Goal: Contribute content: Add original content to the website for others to see

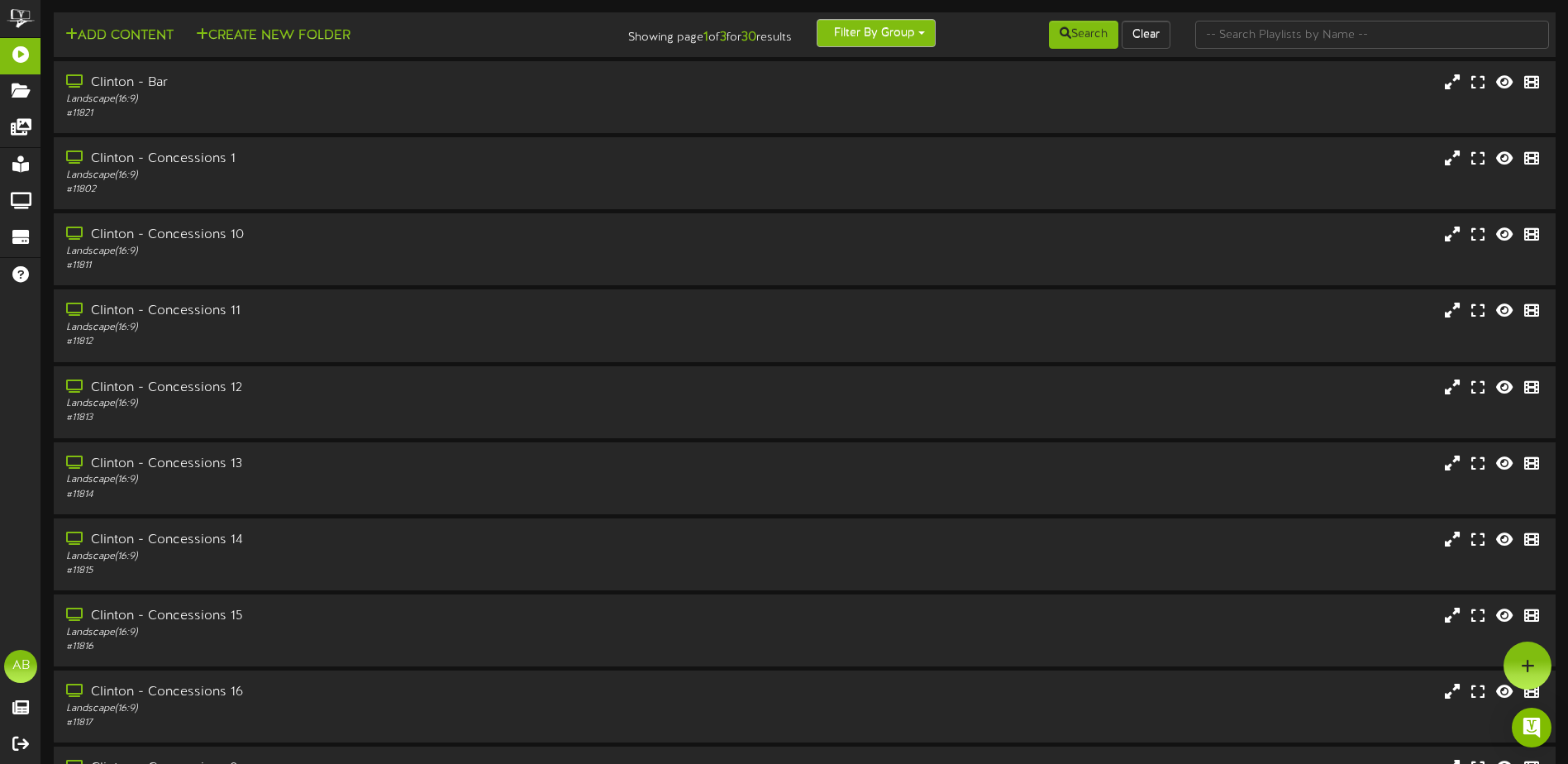
click at [909, 35] on button "Filter By Group" at bounding box center [877, 33] width 119 height 28
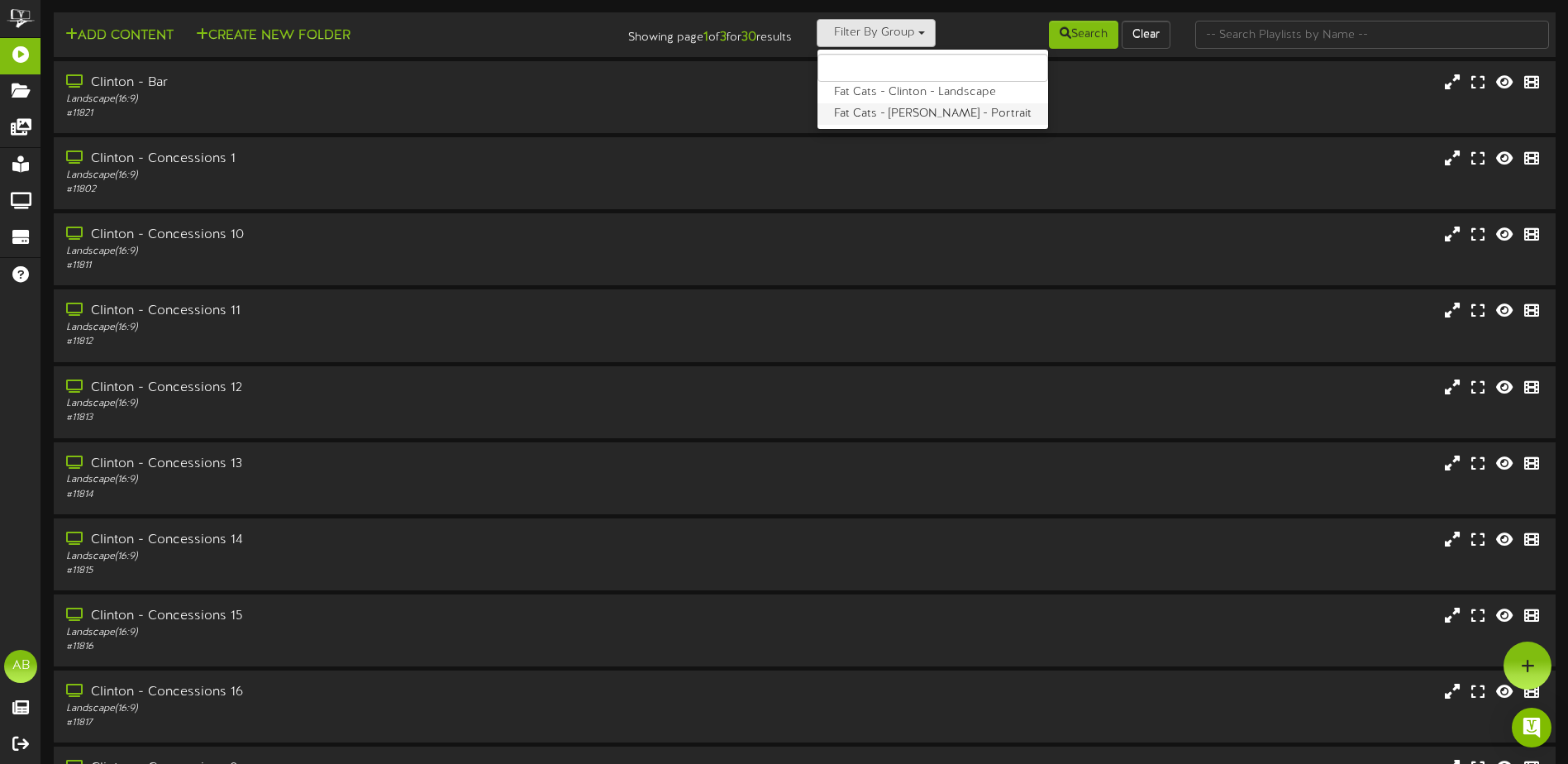
click at [899, 118] on label "Fat Cats - Clinton - Portrait" at bounding box center [932, 114] width 230 height 22
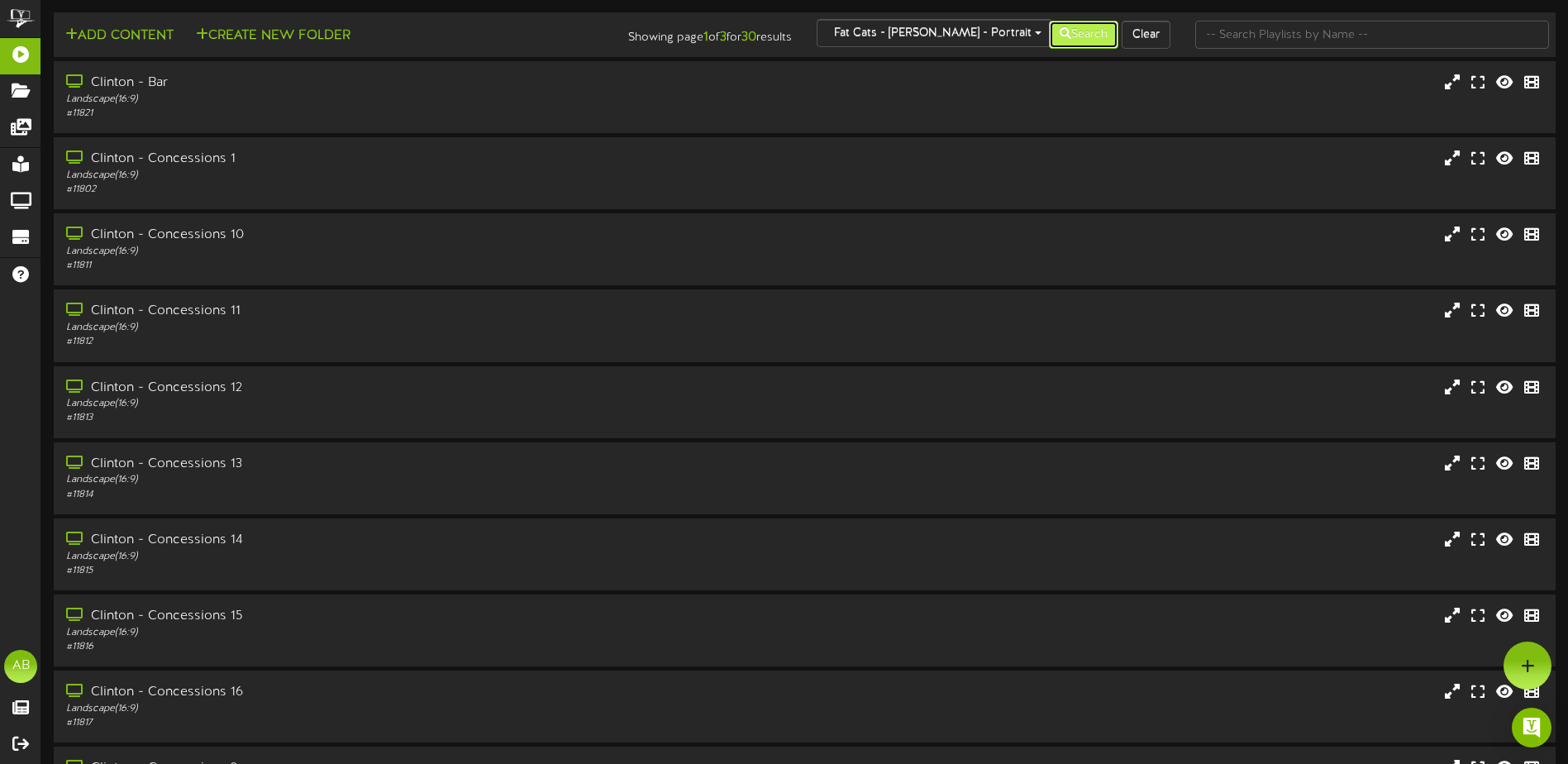
click at [1067, 39] on button "Search" at bounding box center [1084, 35] width 69 height 28
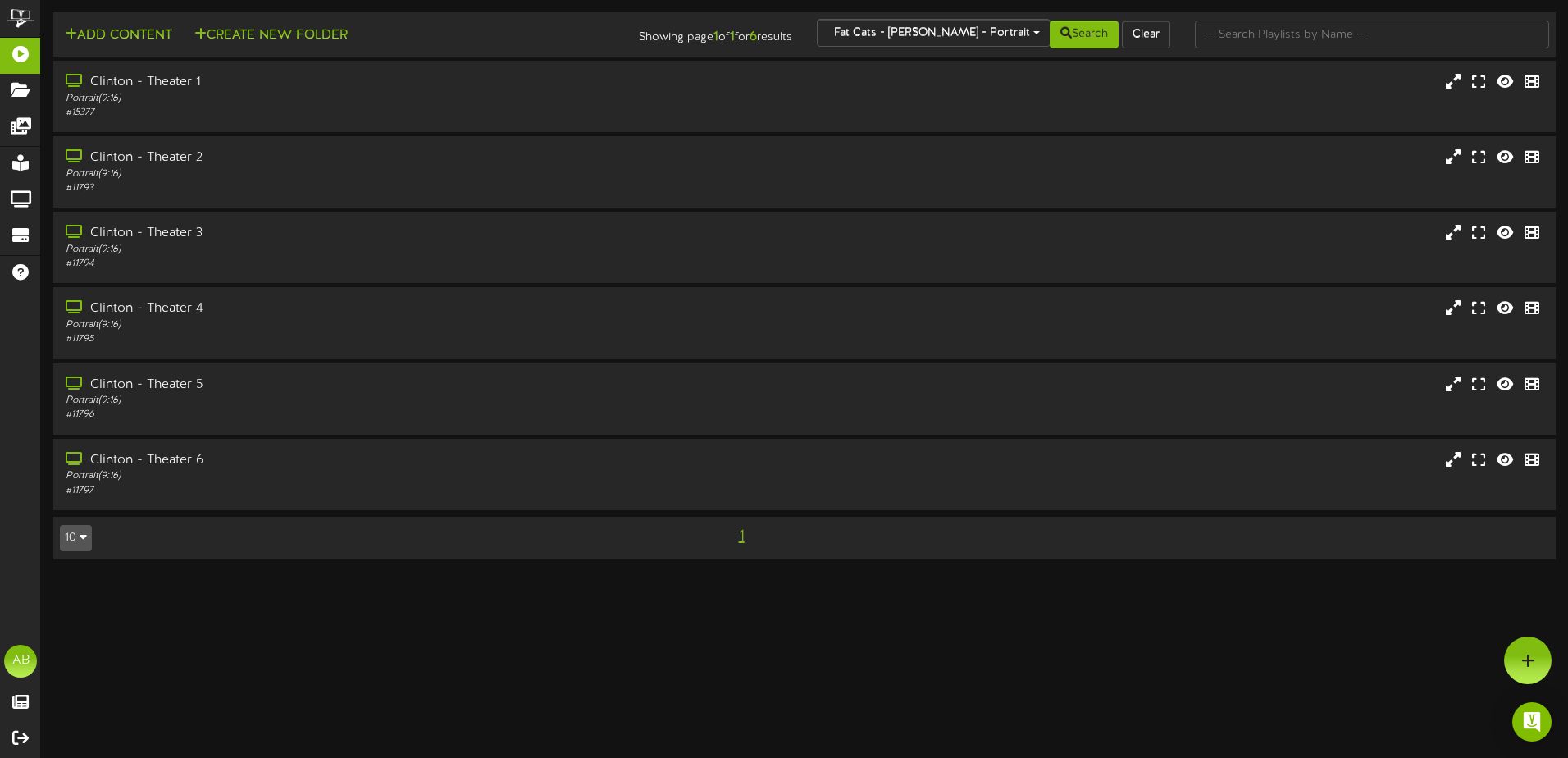
click at [287, 53] on td "Add Content Create New Folder Showing page 1 of 1 for 6 results Fat Cats - Clin…" at bounding box center [804, 34] width 1502 height 44
click at [311, 100] on div "Portrait ( 9:16 )" at bounding box center [365, 99] width 604 height 14
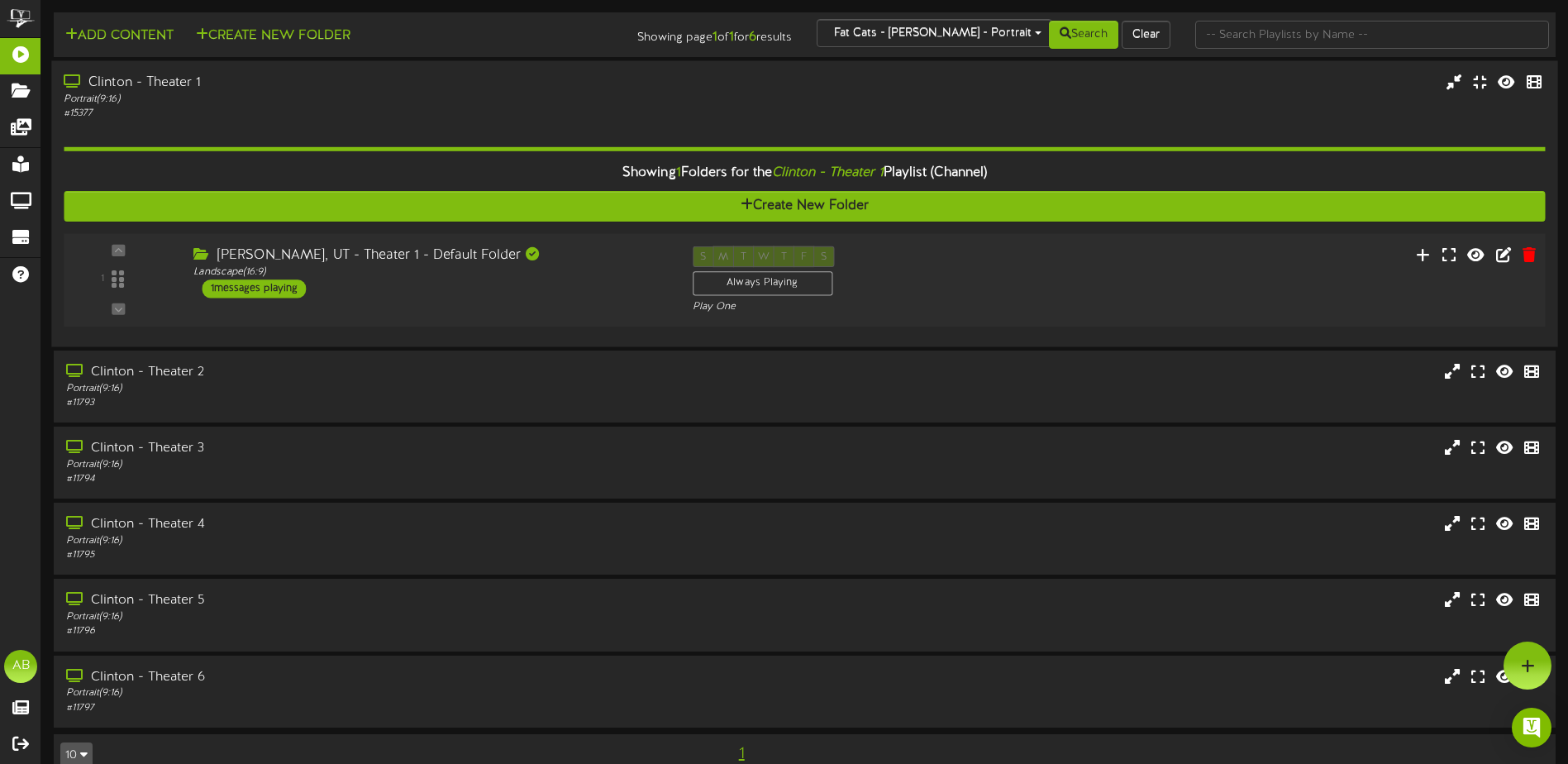
click at [533, 300] on div "1 ( 16:9" at bounding box center [804, 281] width 1496 height 68
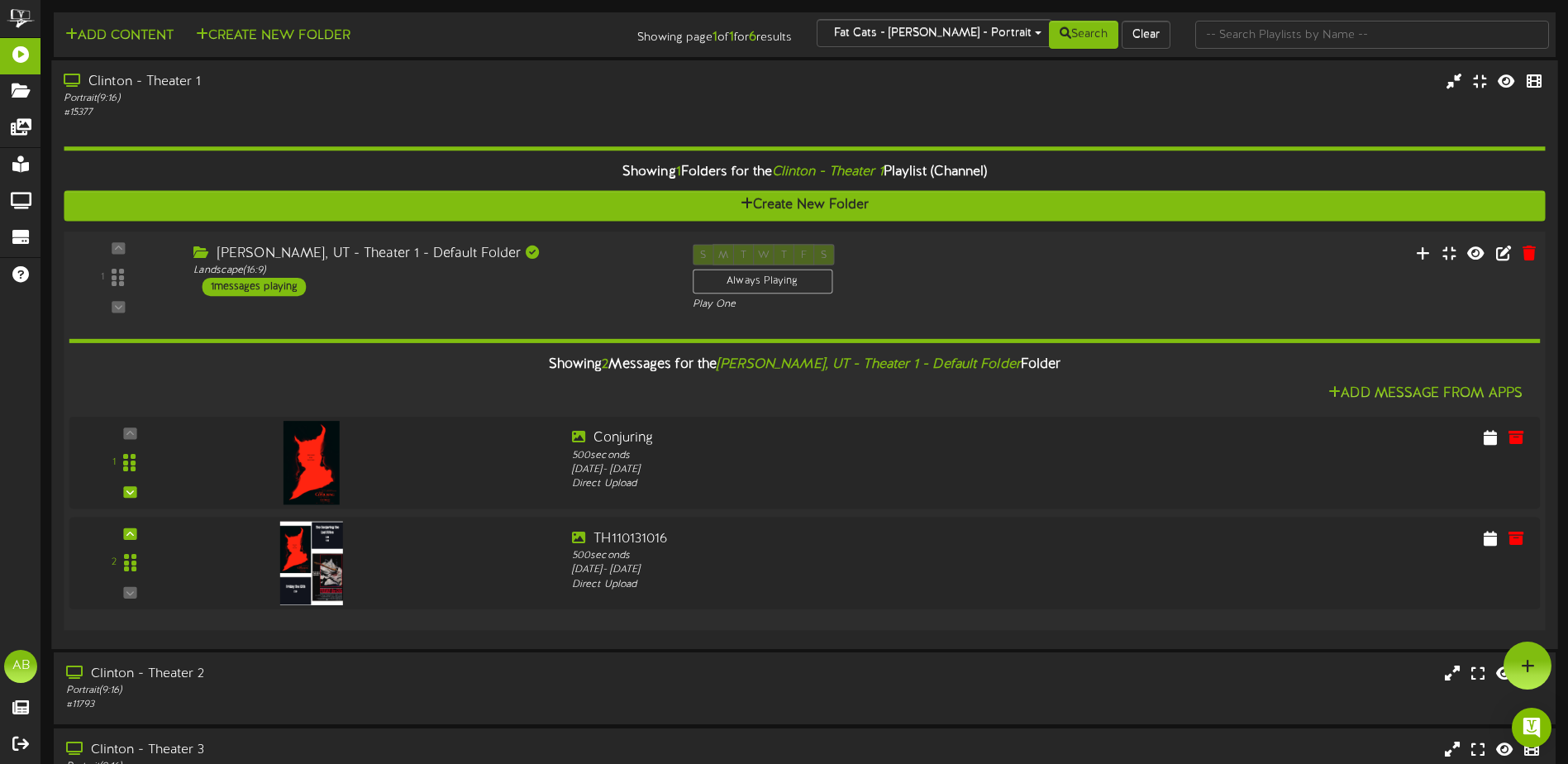
click at [554, 297] on div "1 ( 16:9" at bounding box center [804, 278] width 1496 height 68
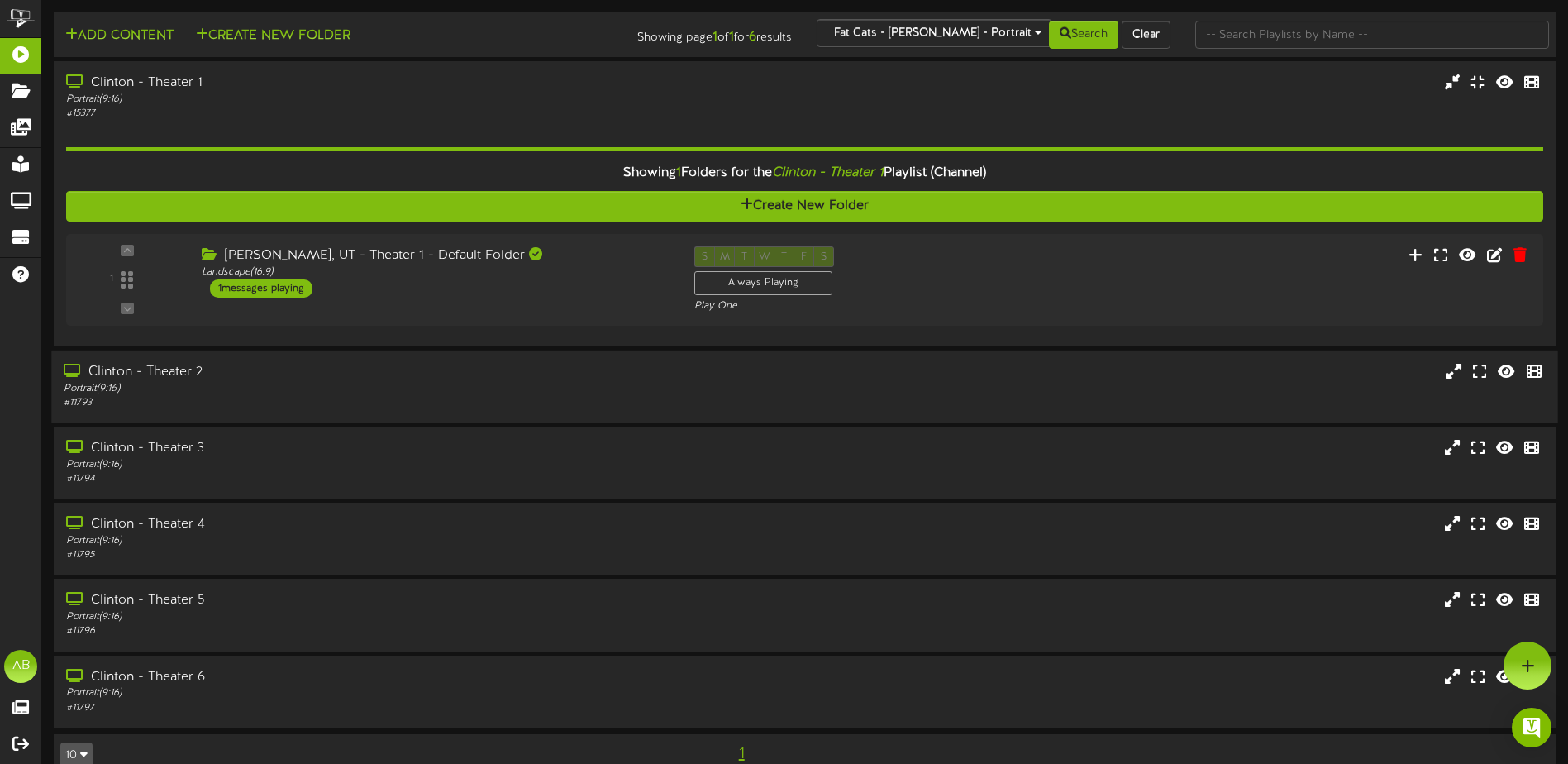
click at [537, 380] on div "Clinton - Theater 2" at bounding box center [365, 373] width 603 height 19
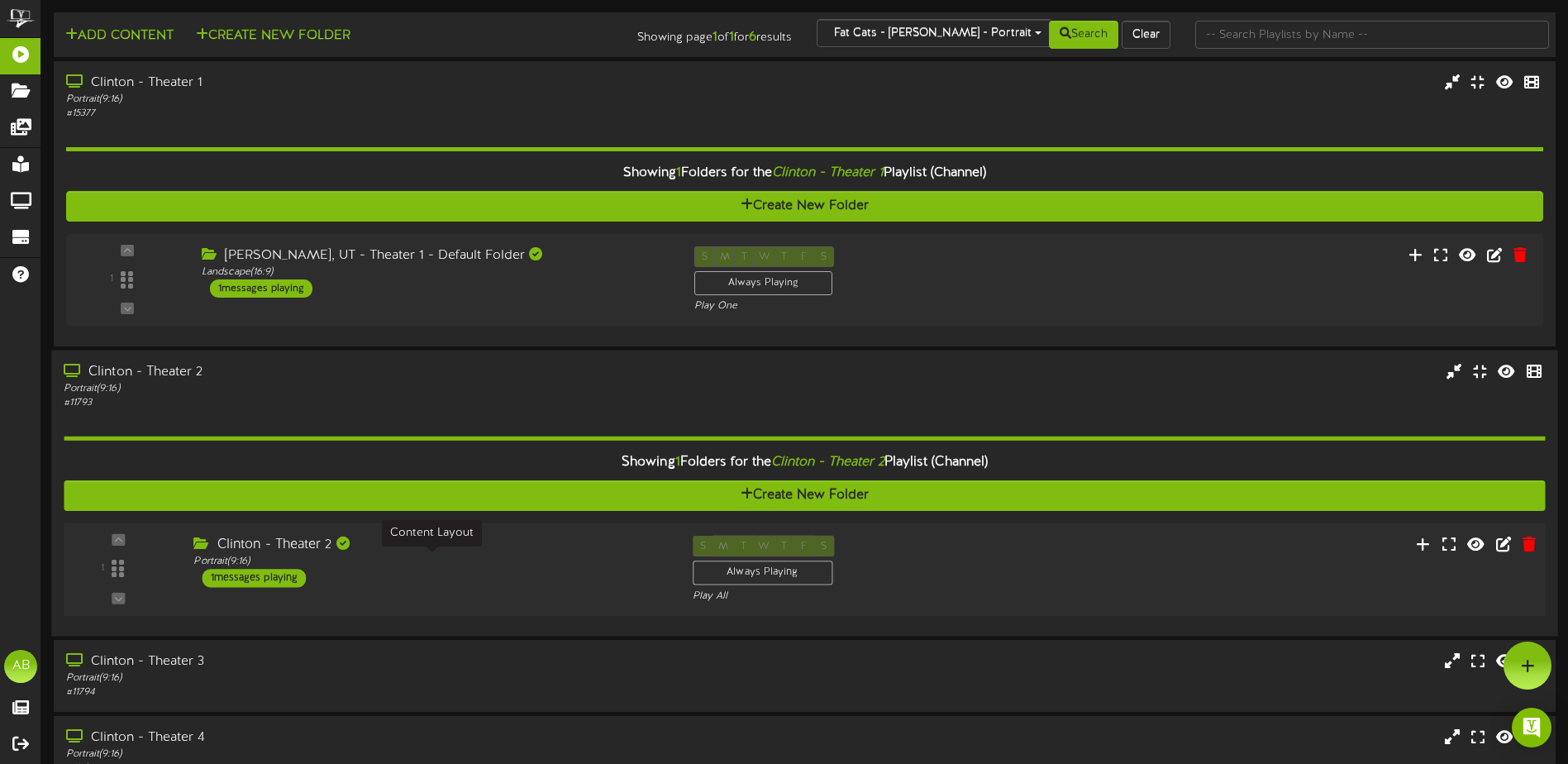
click at [576, 562] on div "Portrait ( 9:16 )" at bounding box center [430, 561] width 474 height 14
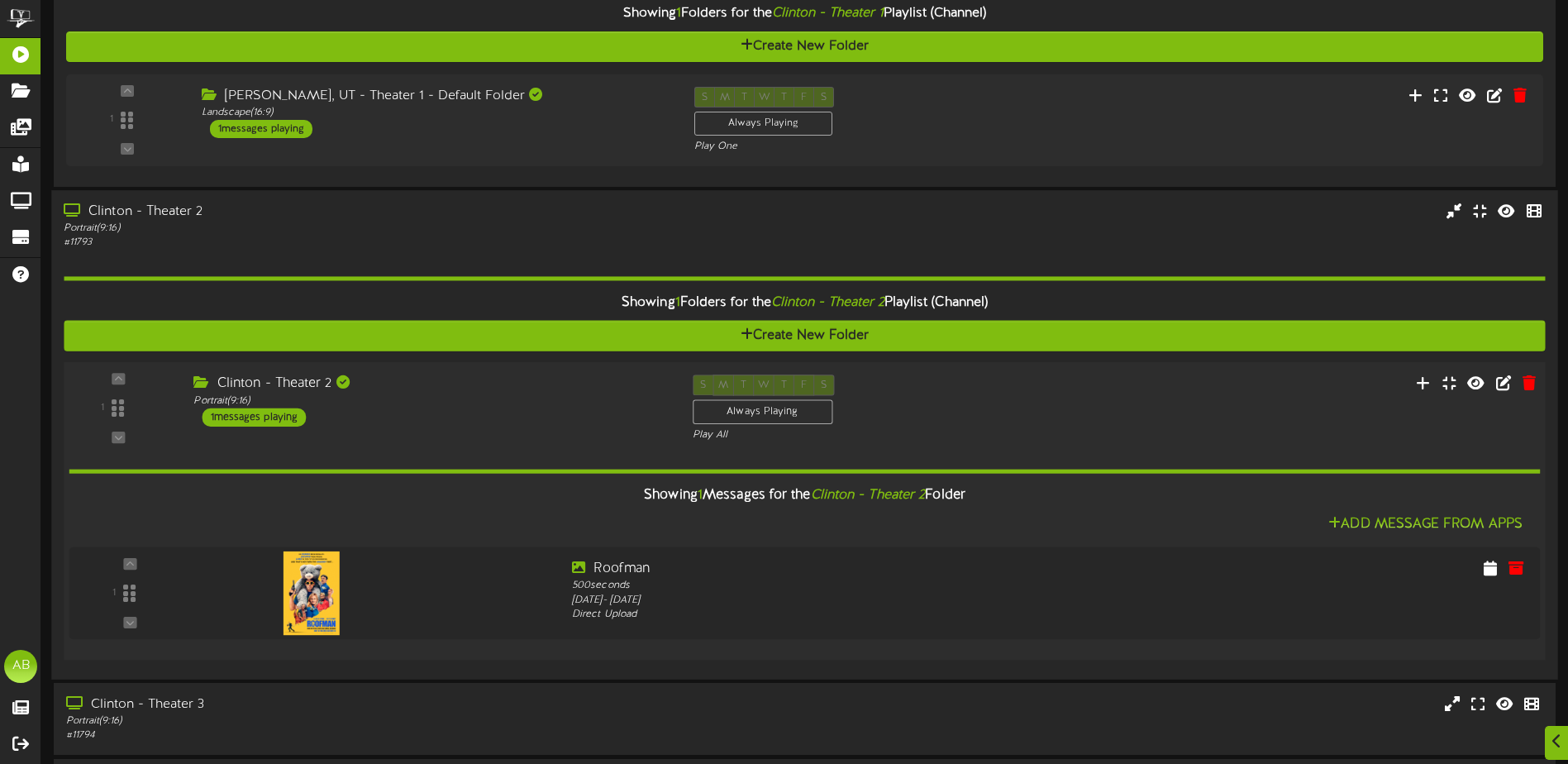
scroll to position [165, 0]
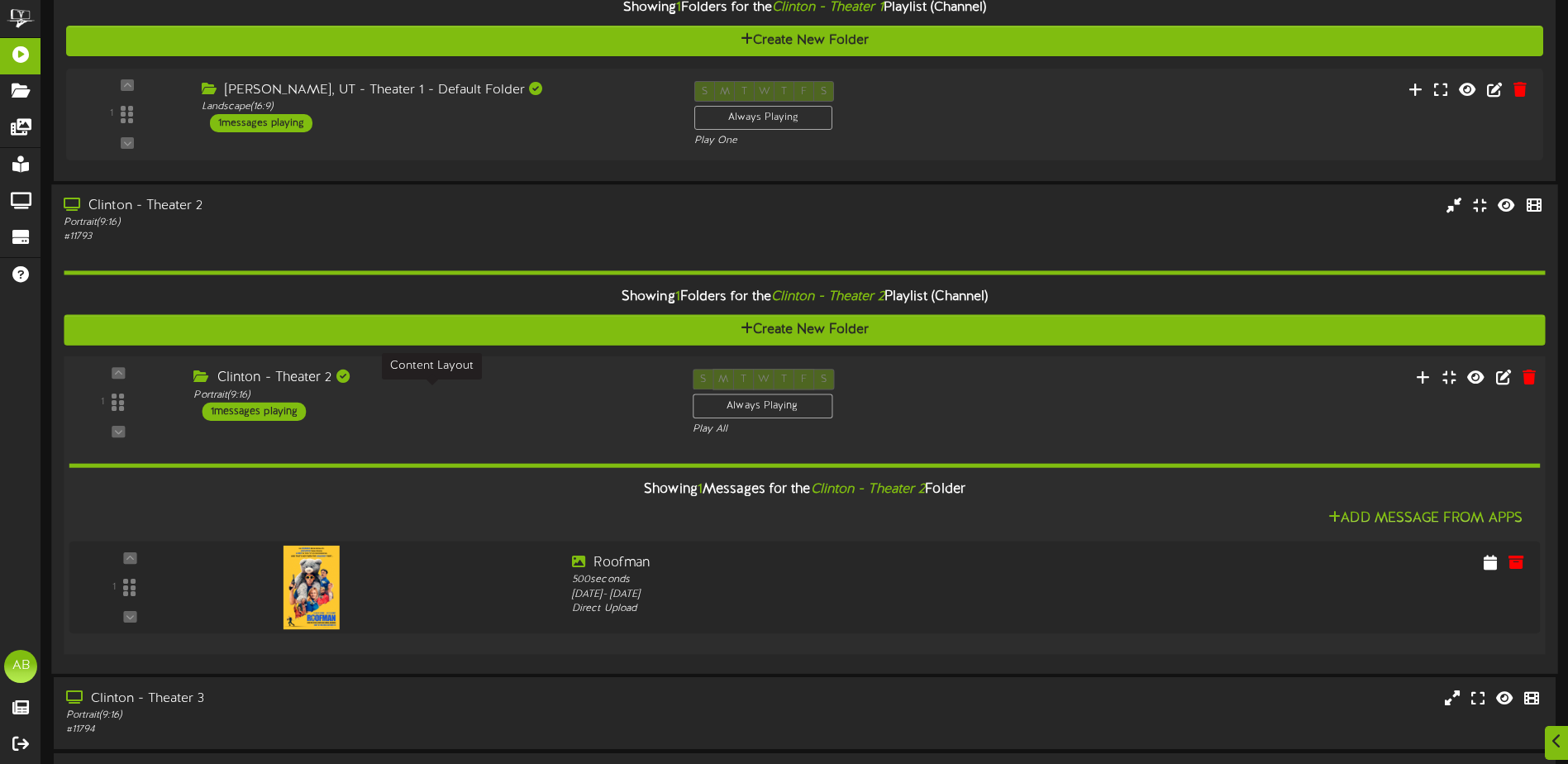
click at [556, 395] on div "Portrait ( 9:16 )" at bounding box center [430, 394] width 474 height 14
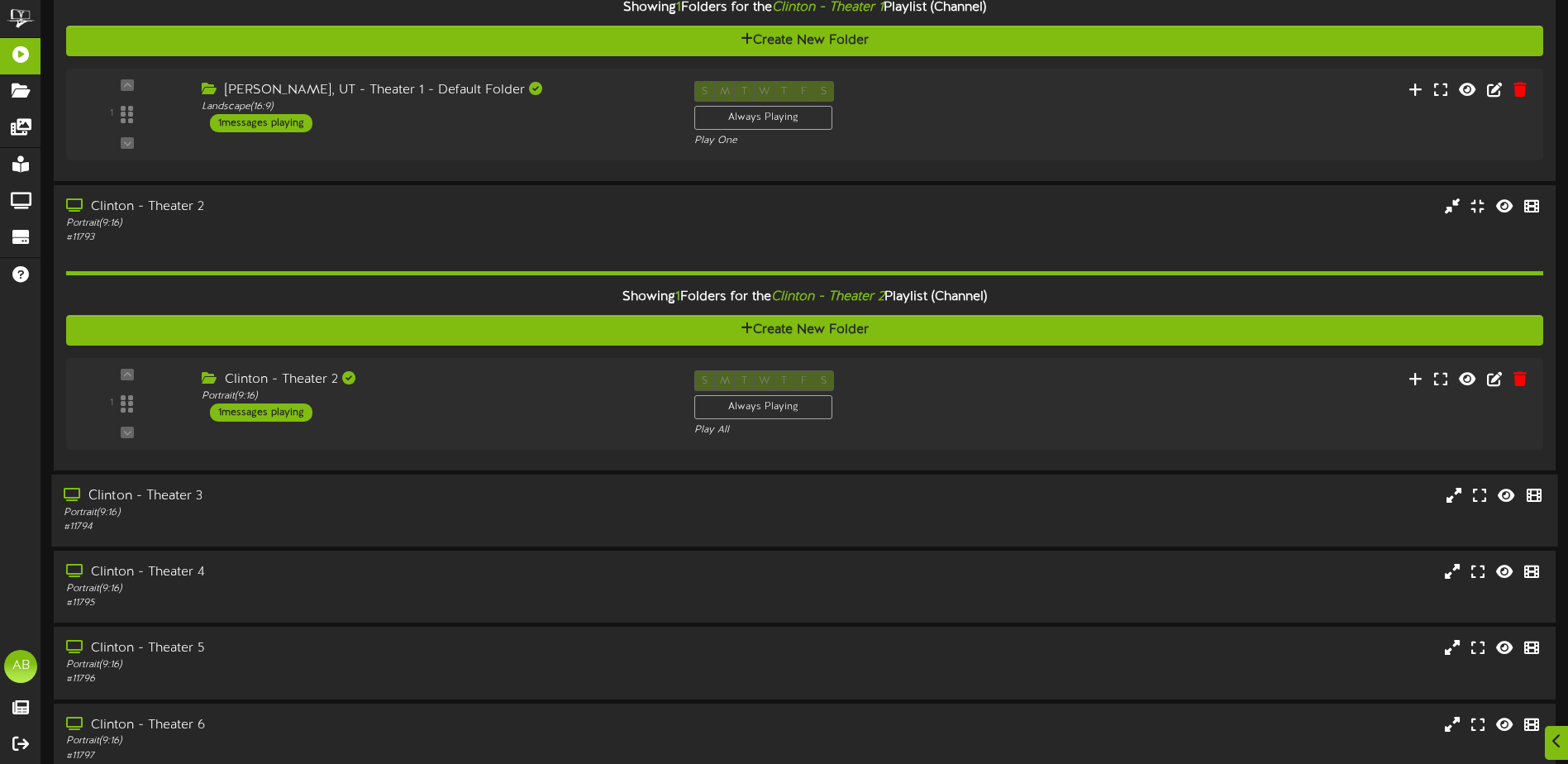
click at [536, 507] on div "Portrait ( 9:16 )" at bounding box center [365, 513] width 603 height 14
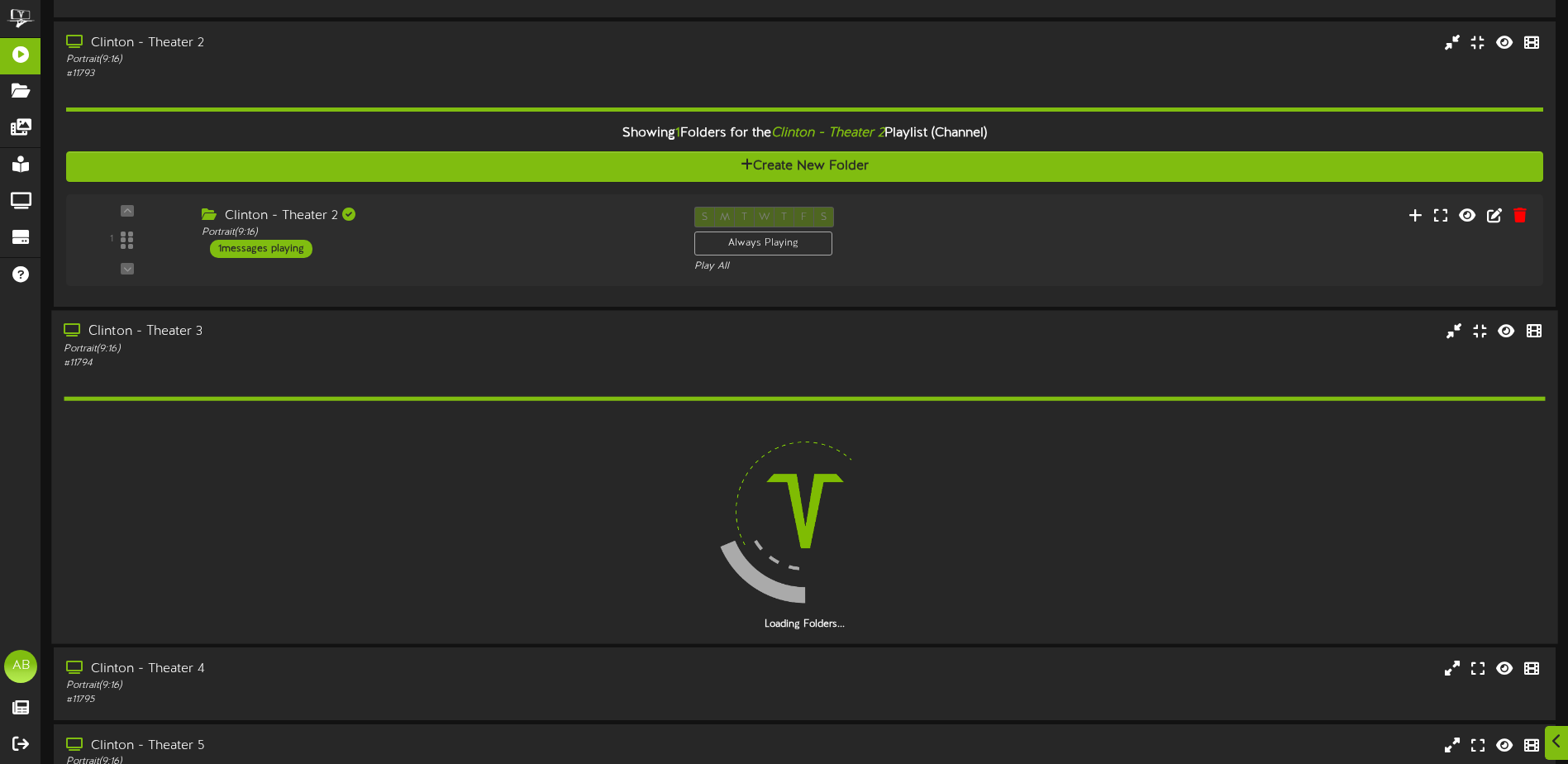
scroll to position [331, 0]
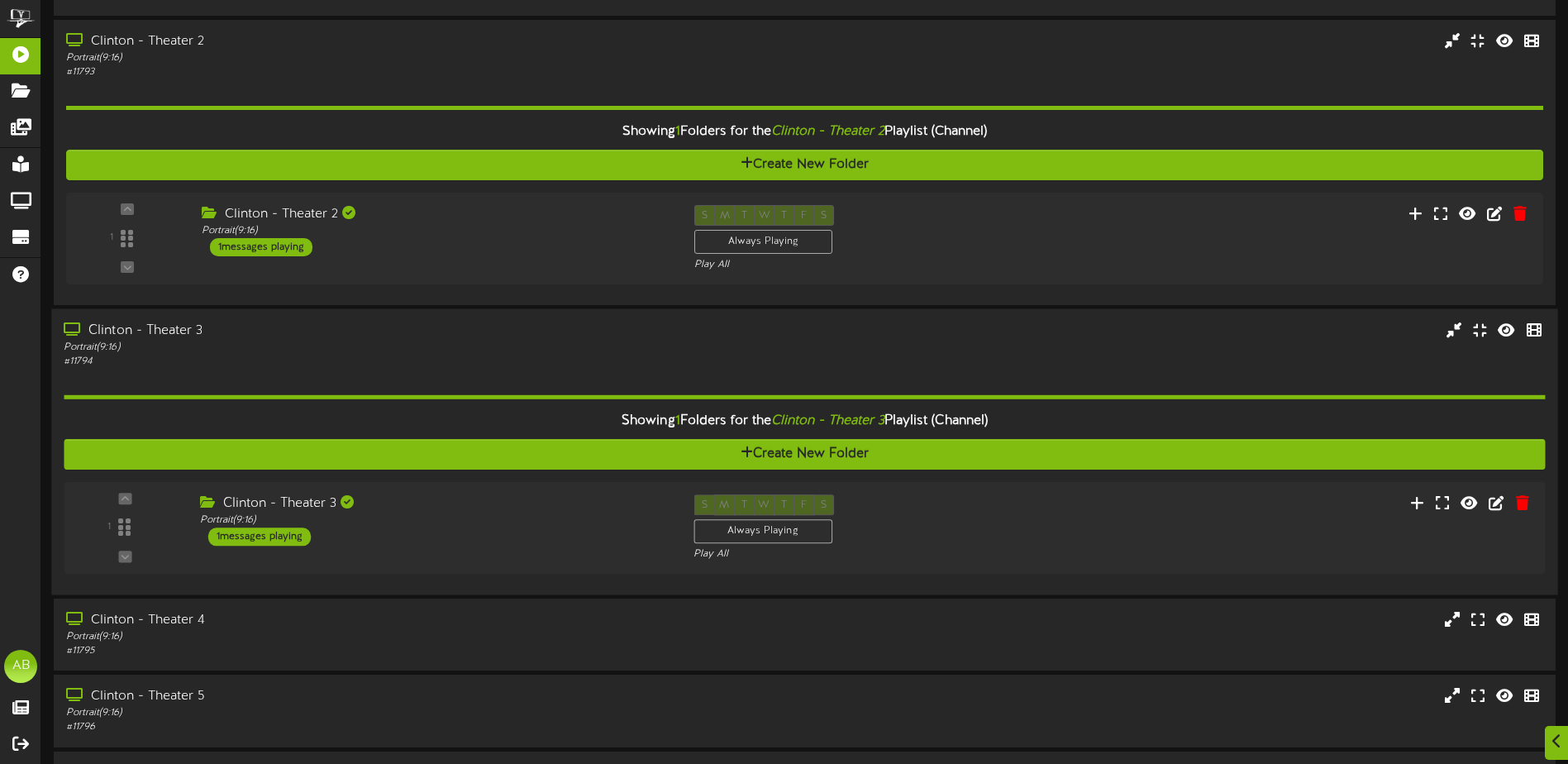
click at [556, 475] on div "Showing 1 Folders for the Clinton - Theater 3 Playlist (Channel) Create New Fol…" at bounding box center [804, 476] width 1482 height 214
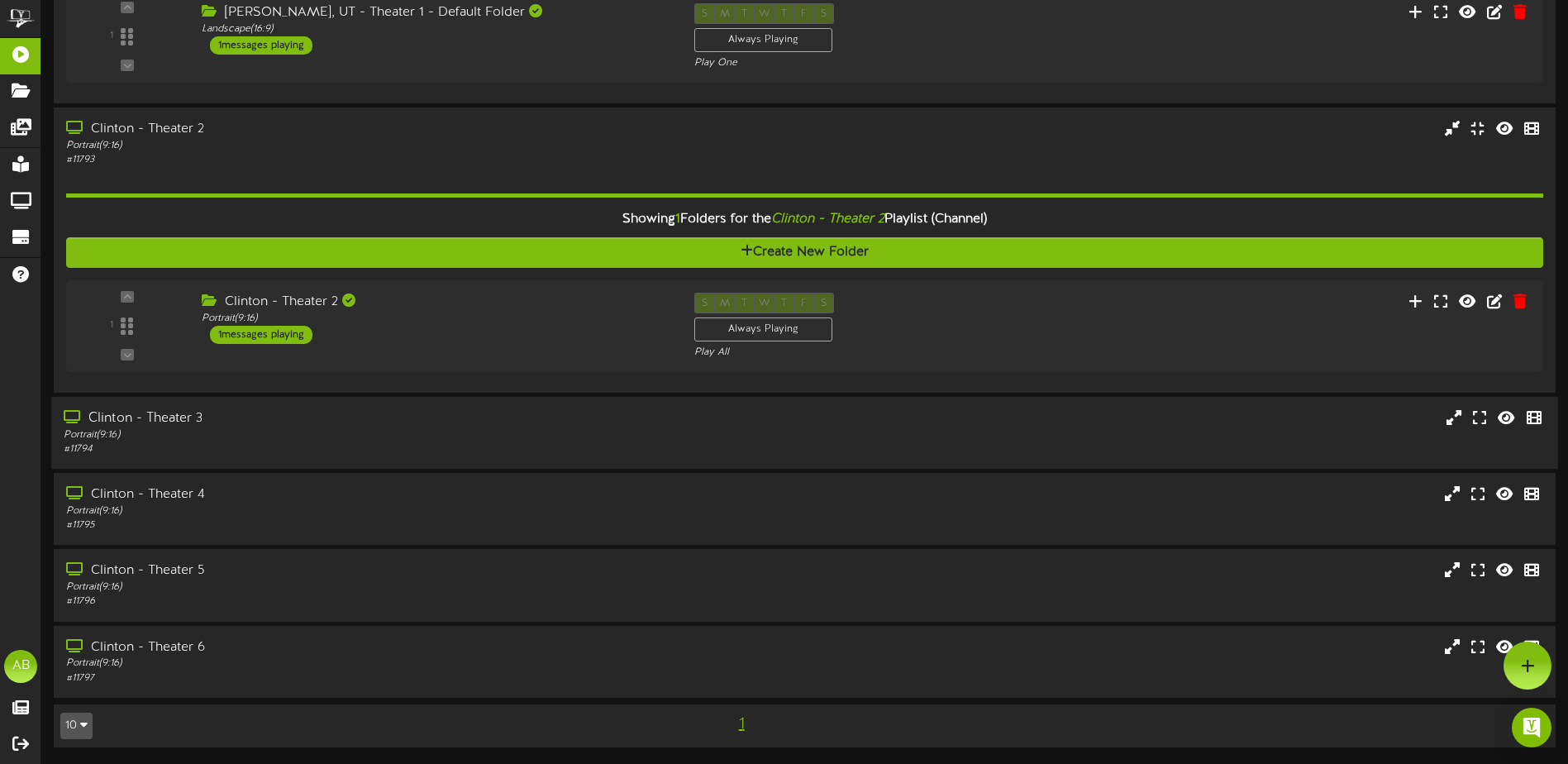
click at [565, 438] on div "Portrait ( 9:16 )" at bounding box center [365, 435] width 603 height 14
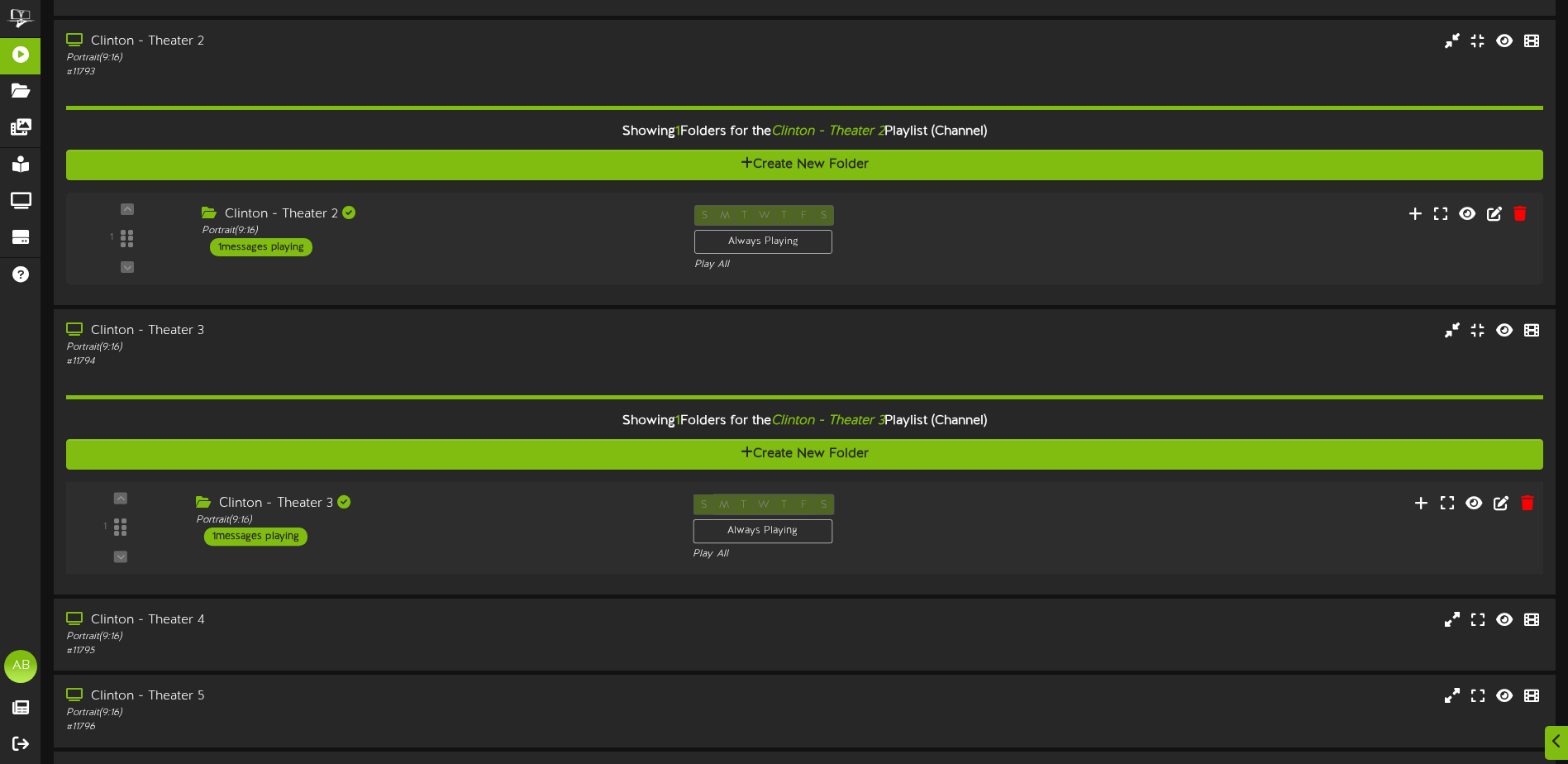
click at [559, 536] on div "Clinton - Theater 3 Portrait ( 9:16 ) 1 messages playing" at bounding box center [431, 519] width 498 height 52
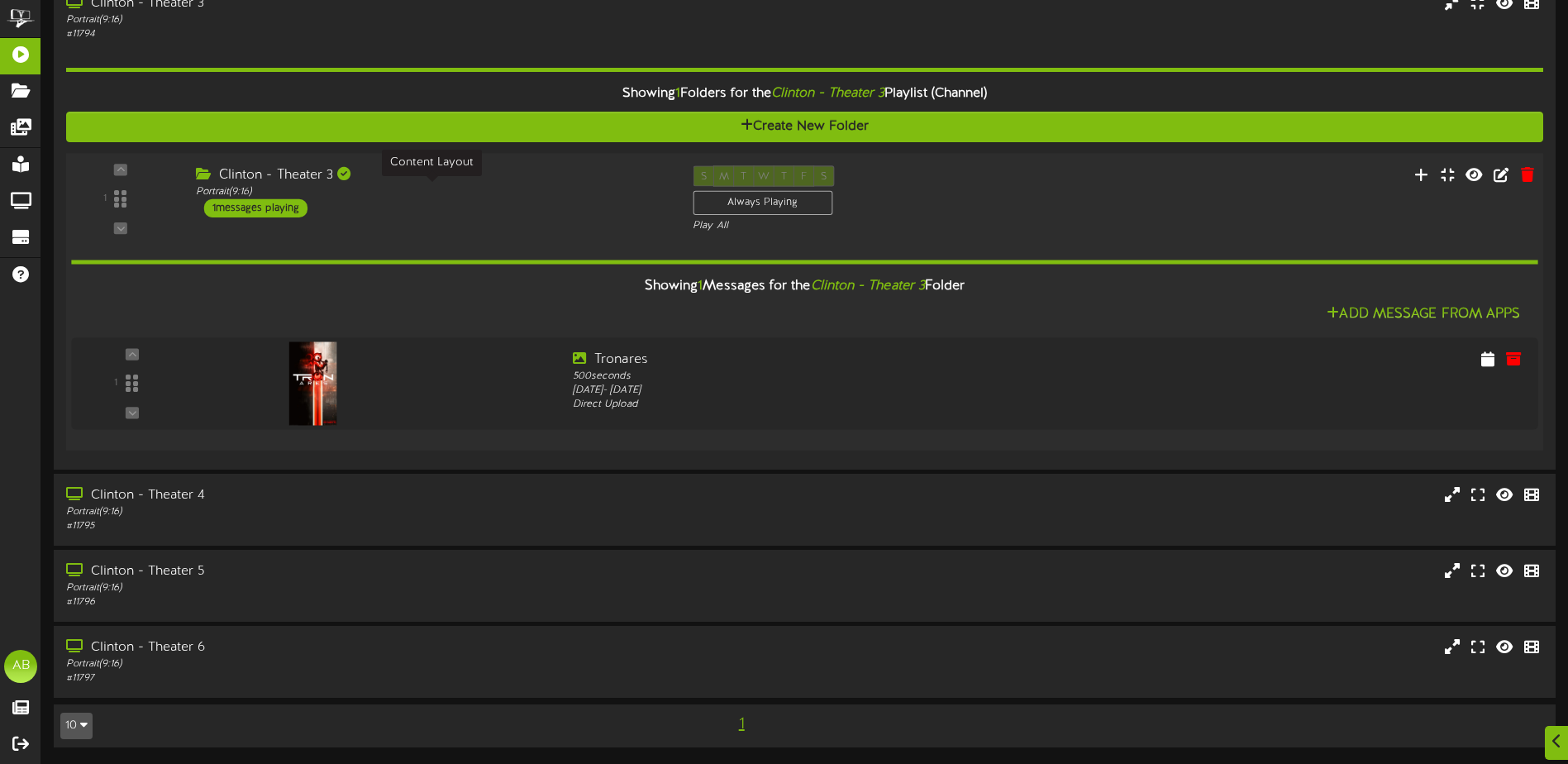
click at [547, 197] on div "Portrait ( 9:16 )" at bounding box center [432, 191] width 472 height 14
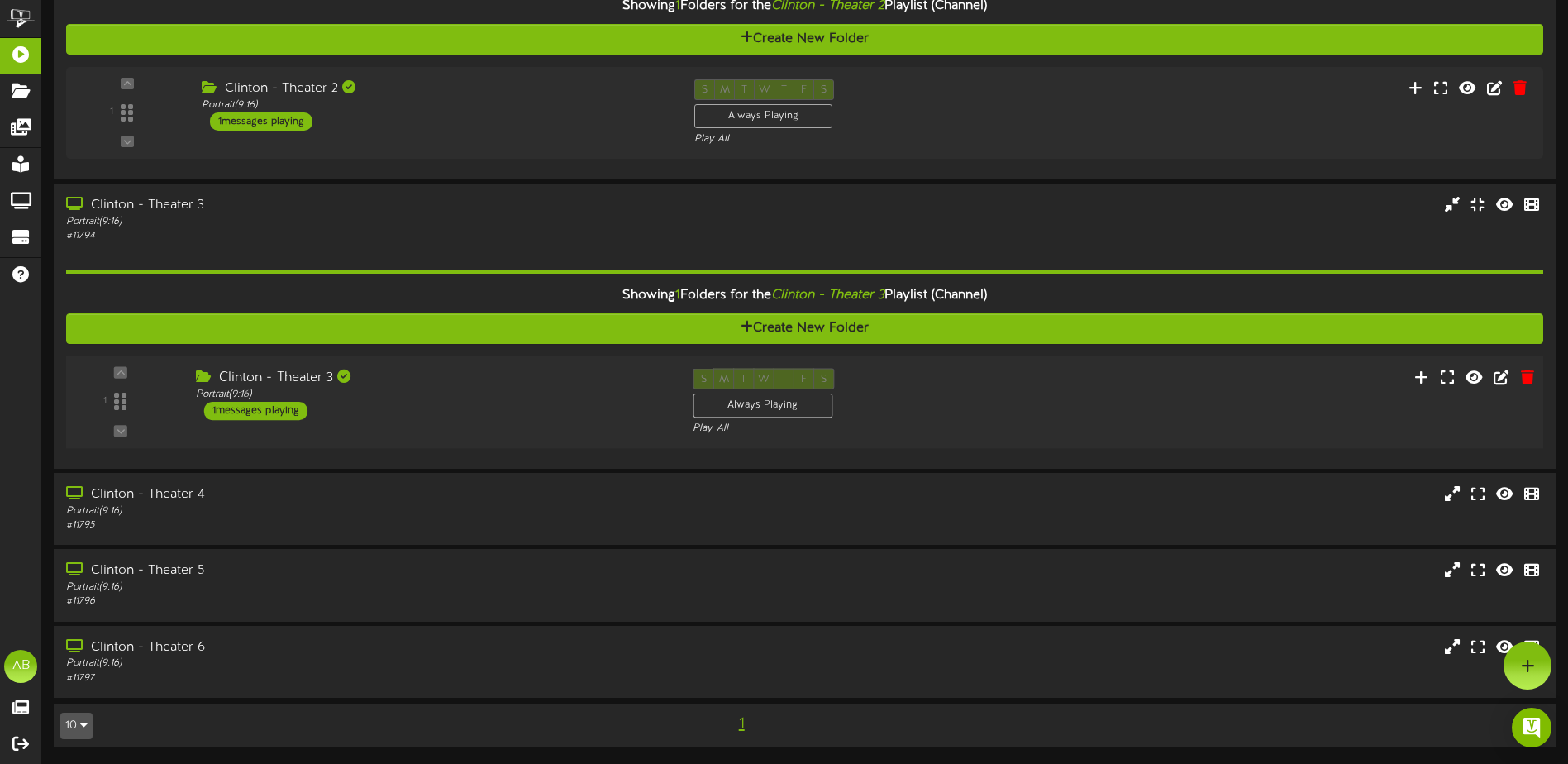
scroll to position [456, 0]
click at [539, 489] on div "Clinton - Theater 4" at bounding box center [365, 495] width 603 height 19
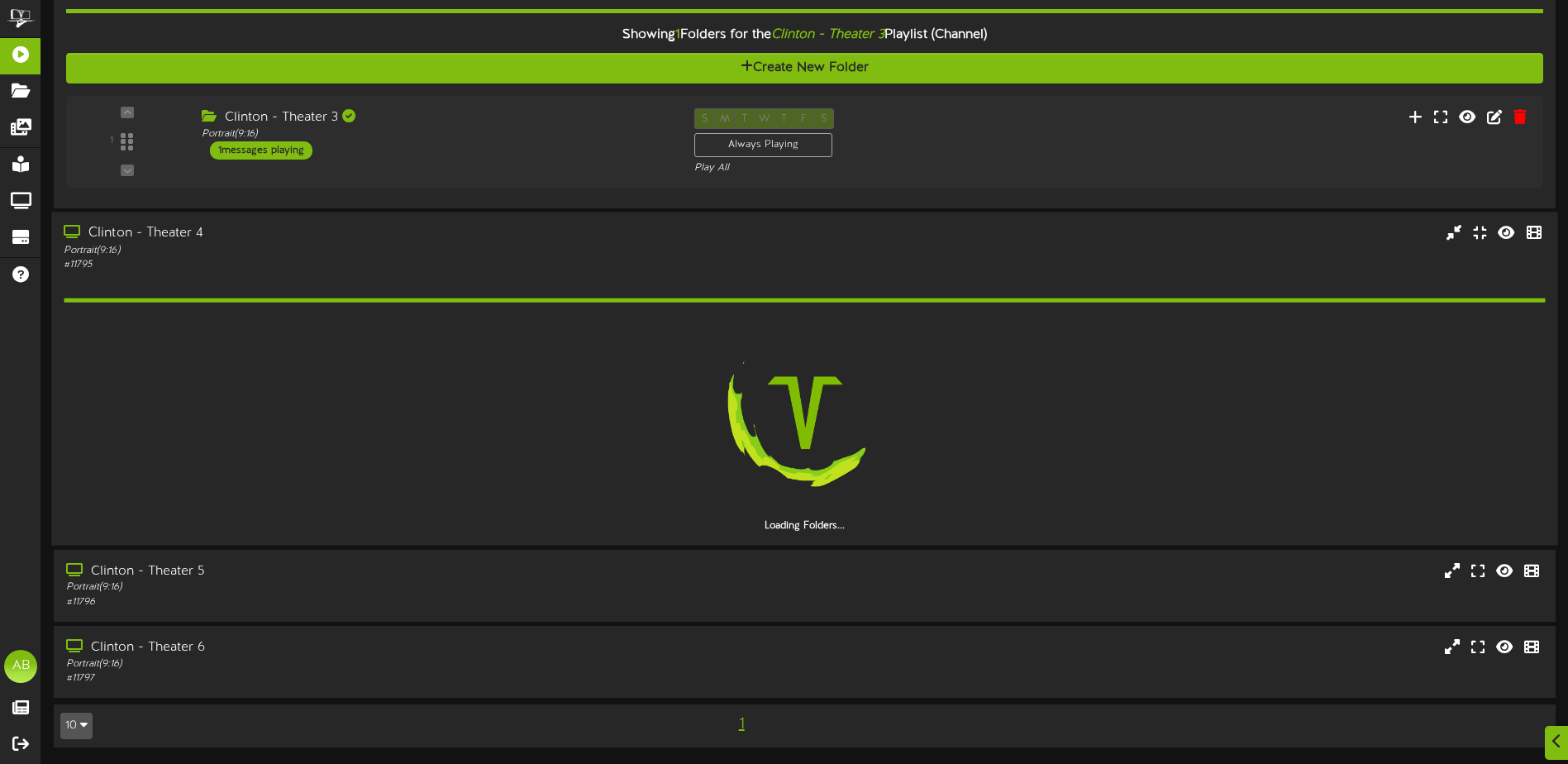
scroll to position [669, 0]
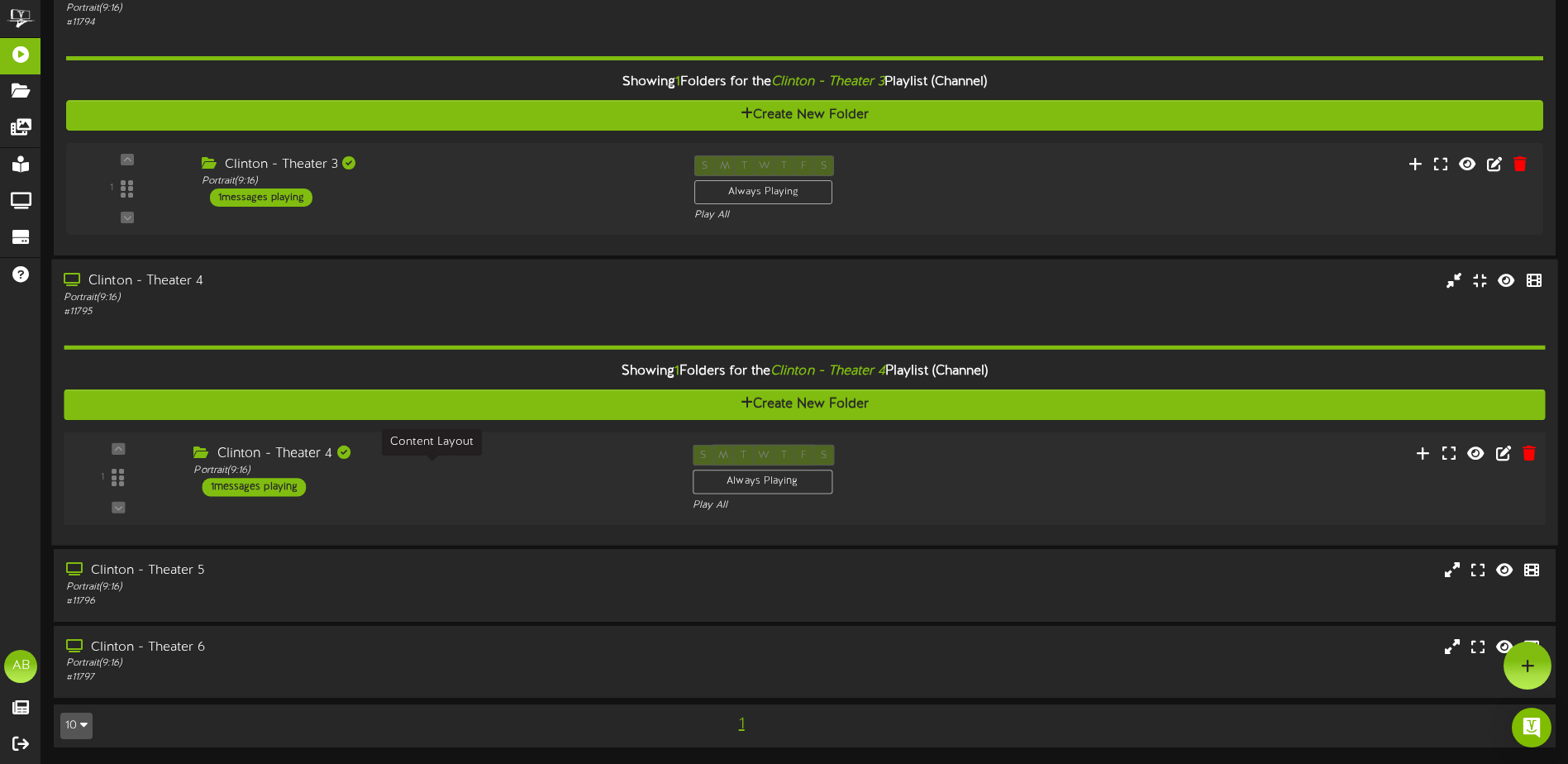
click at [530, 467] on div "Portrait ( 9:16 )" at bounding box center [430, 470] width 474 height 14
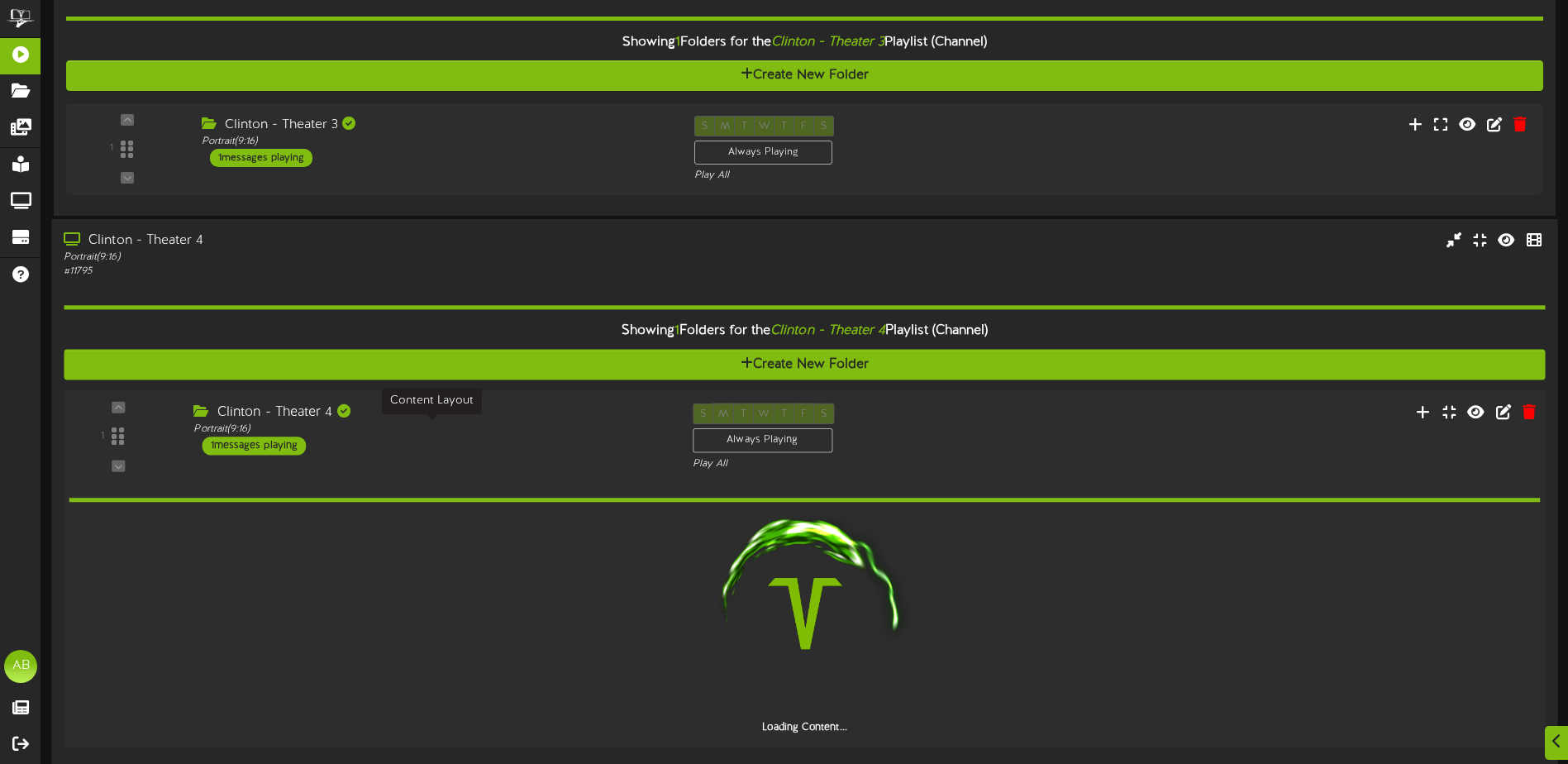
scroll to position [871, 0]
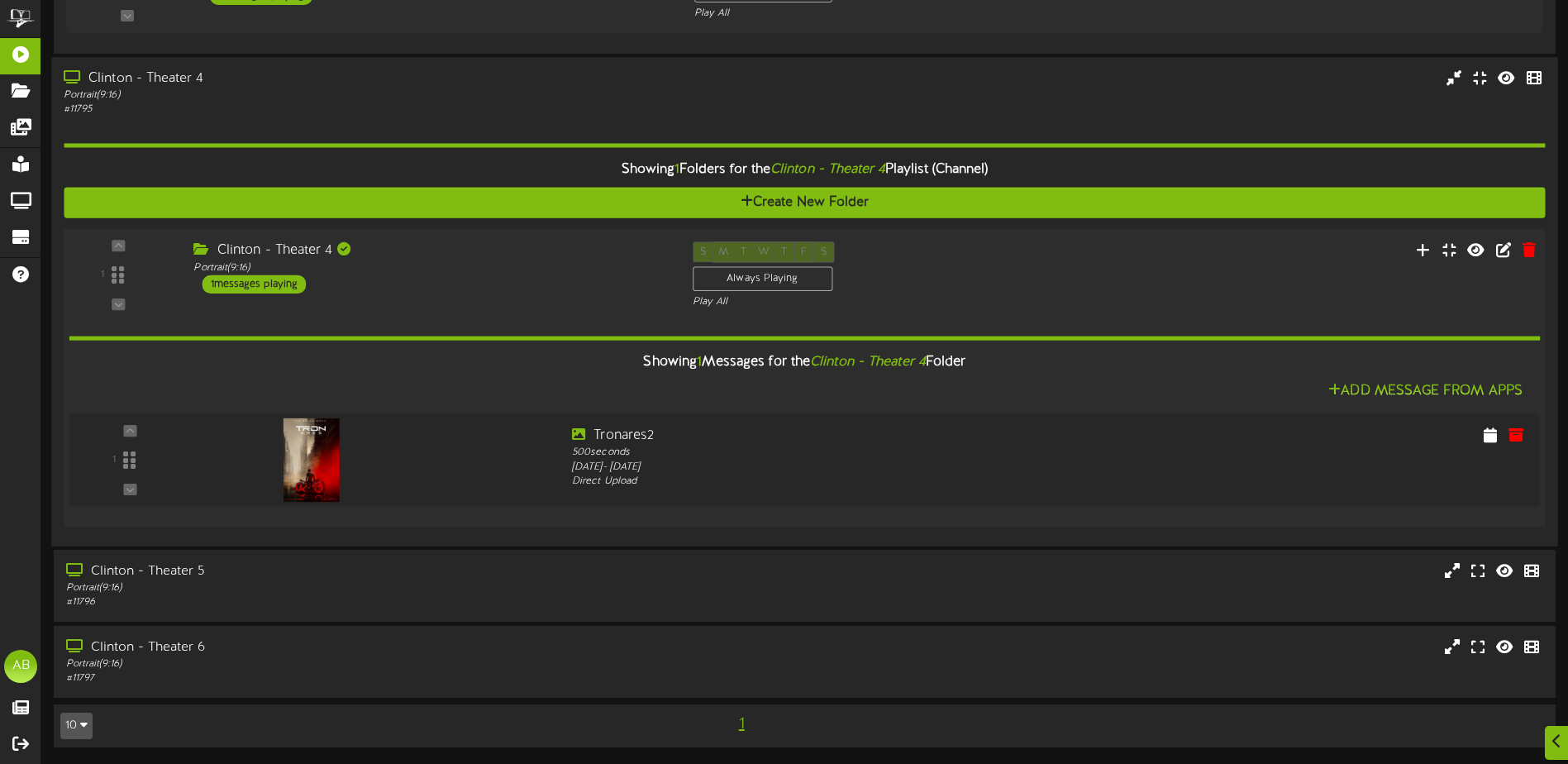
click at [532, 242] on div "Clinton - Theater 4" at bounding box center [430, 251] width 474 height 19
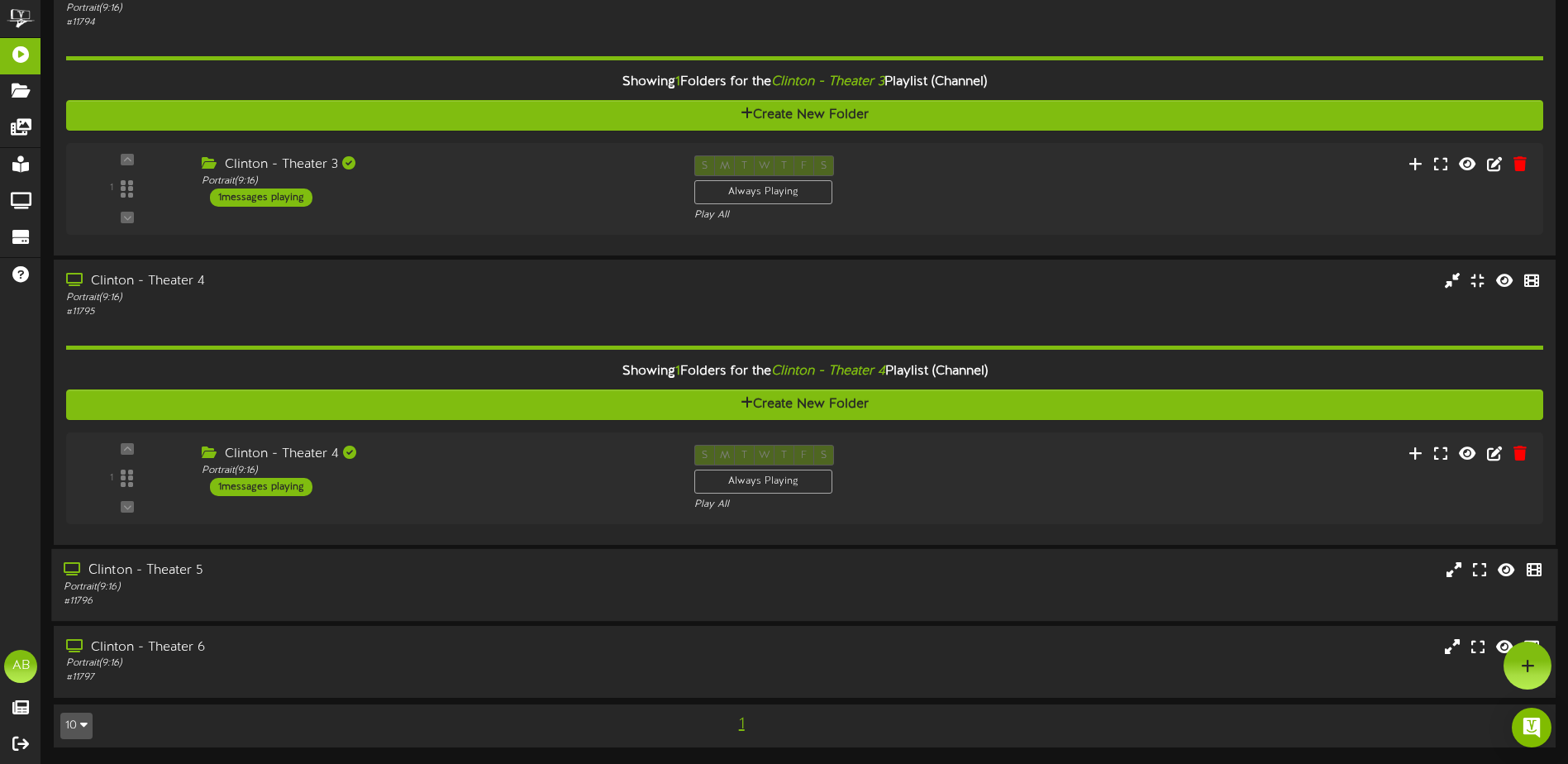
click at [522, 591] on div "Portrait ( 9:16 )" at bounding box center [365, 587] width 603 height 14
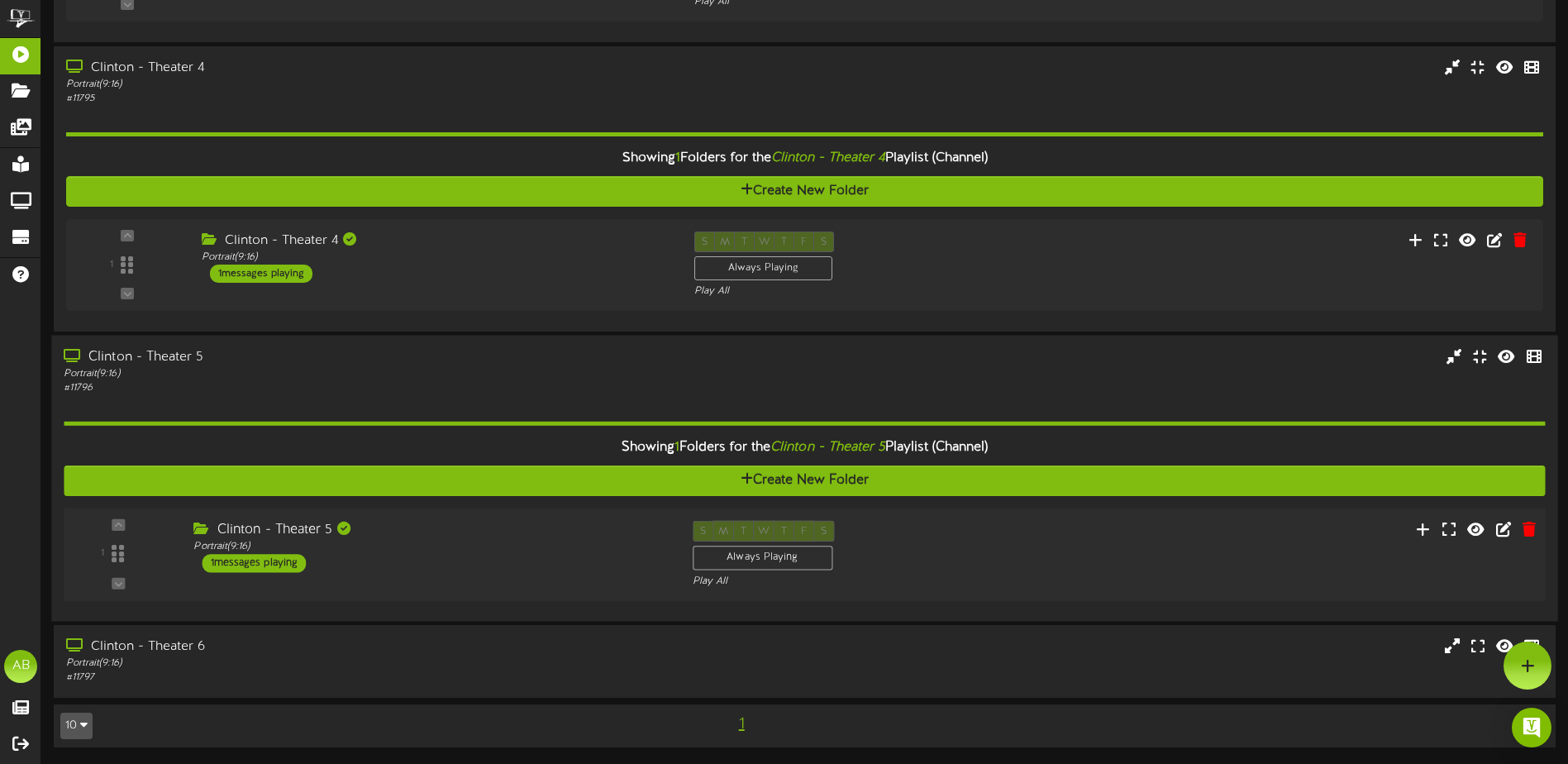
click at [570, 567] on div "Clinton - Theater 5 Portrait ( 9:16 ) 1 messages playing" at bounding box center [430, 546] width 499 height 52
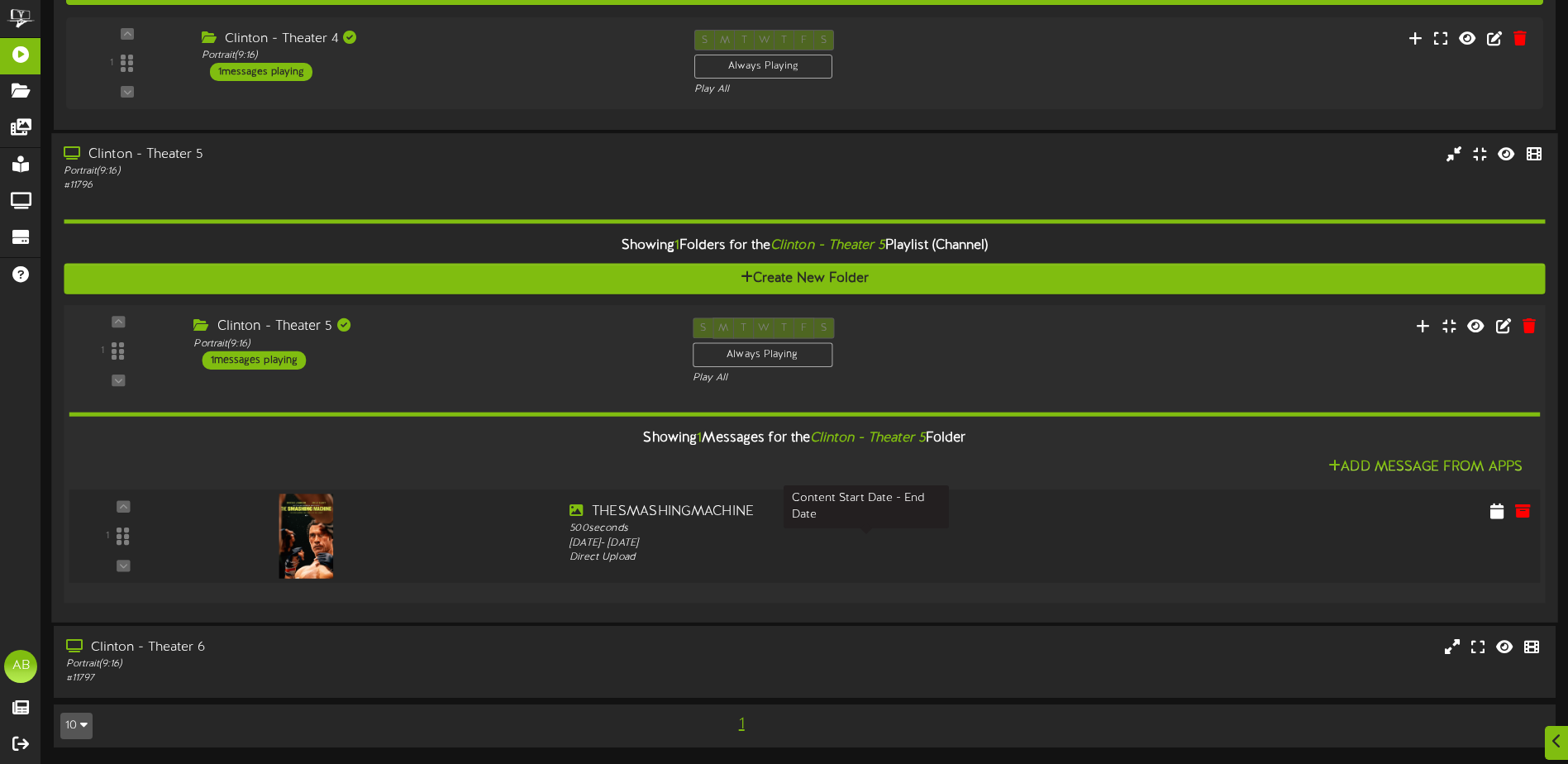
scroll to position [1084, 0]
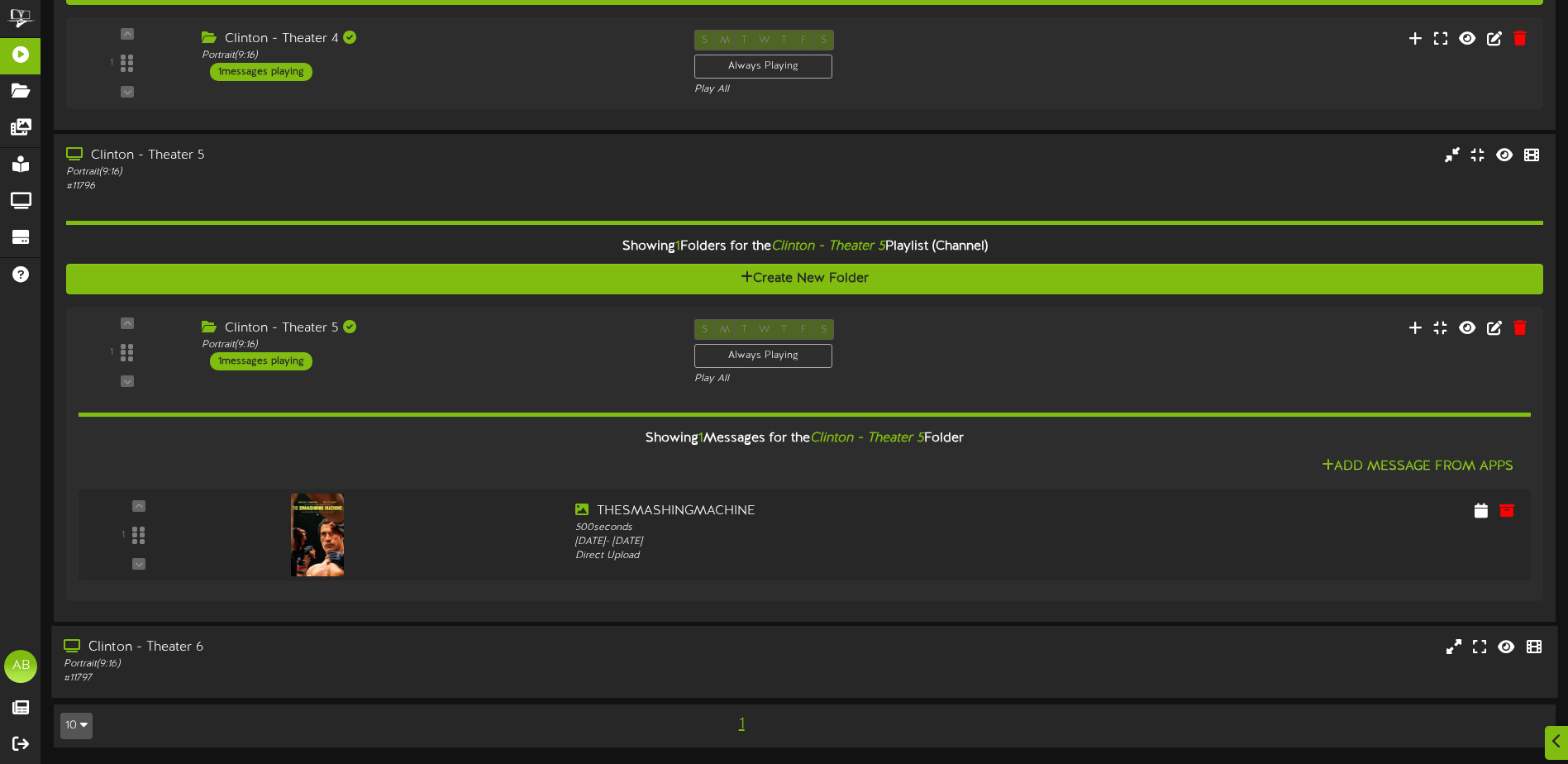
click at [572, 647] on div "Clinton - Theater 6" at bounding box center [365, 647] width 603 height 19
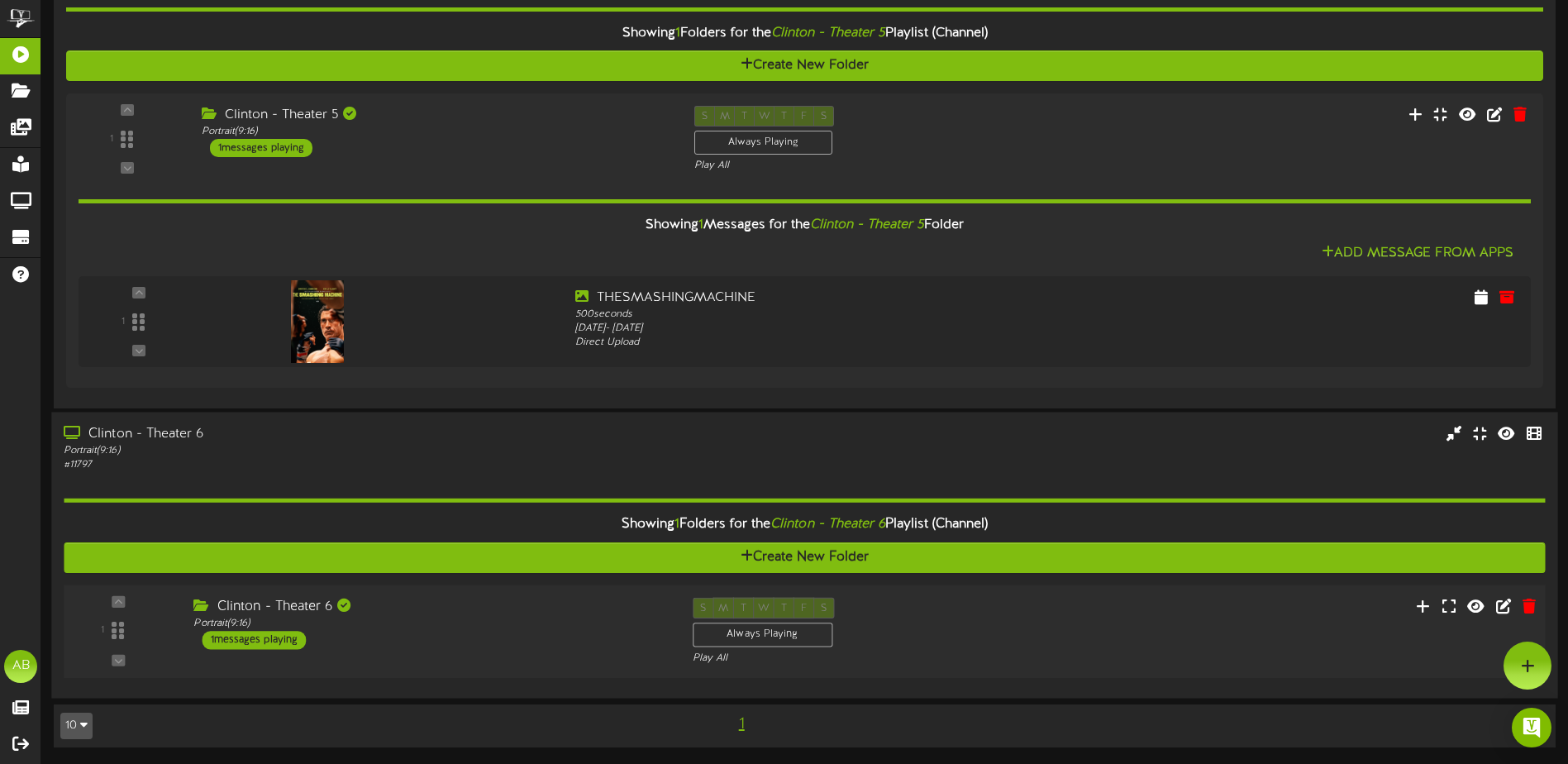
click at [496, 637] on div "Clinton - Theater 6 Portrait ( 9:16 ) 1 messages playing" at bounding box center [430, 623] width 499 height 52
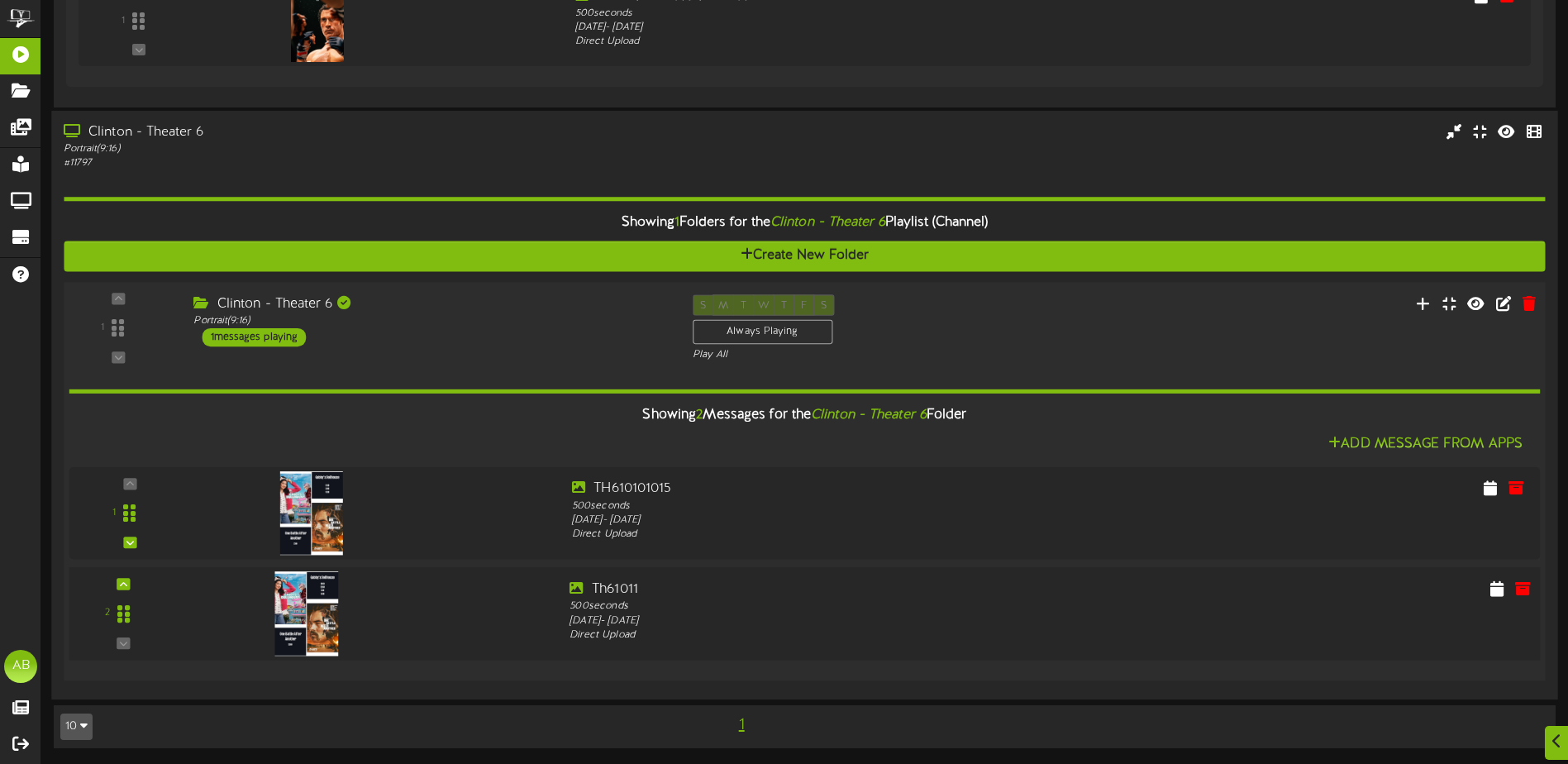
scroll to position [1599, 0]
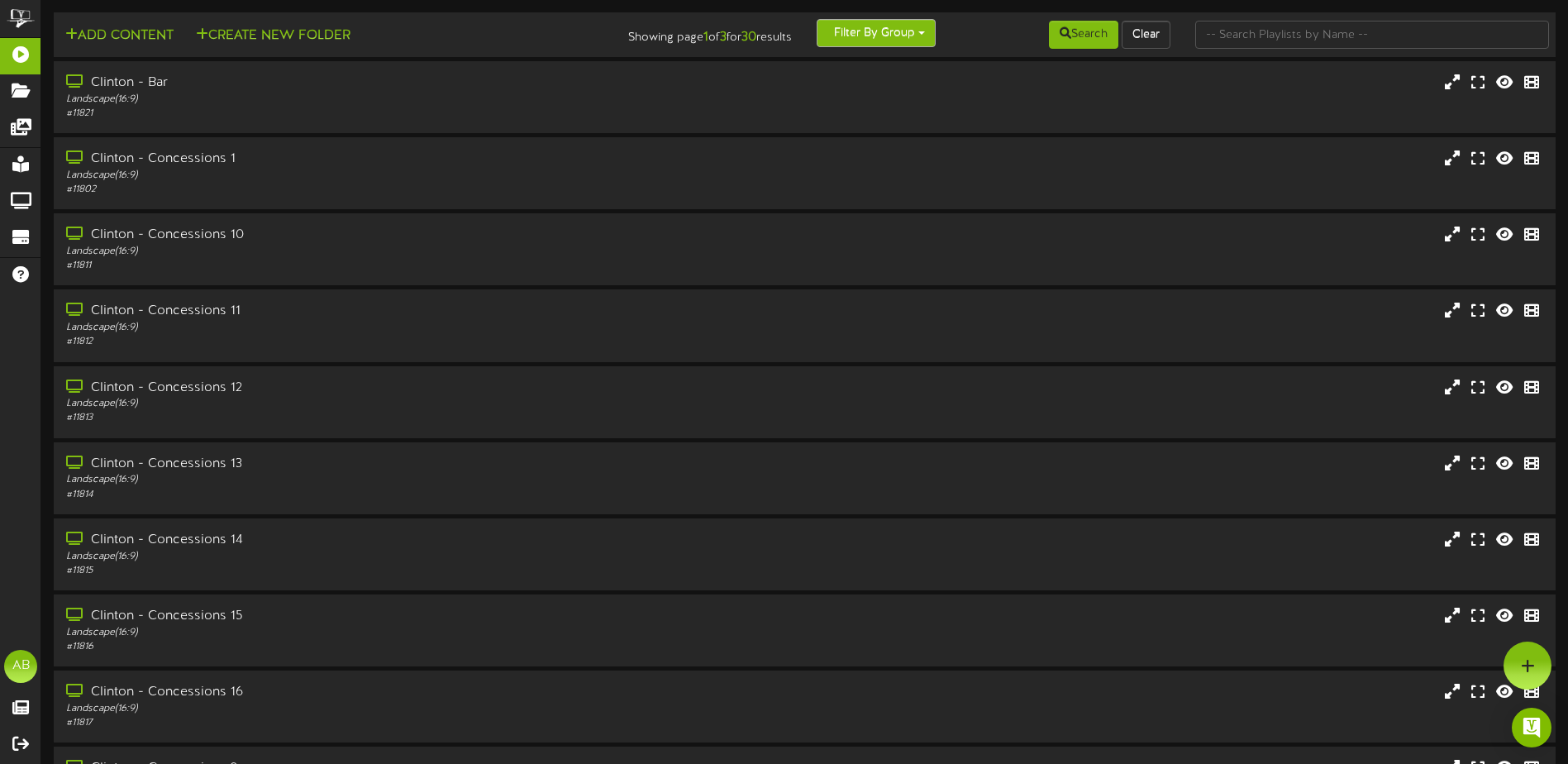
click at [896, 41] on button "Filter By Group" at bounding box center [877, 33] width 119 height 28
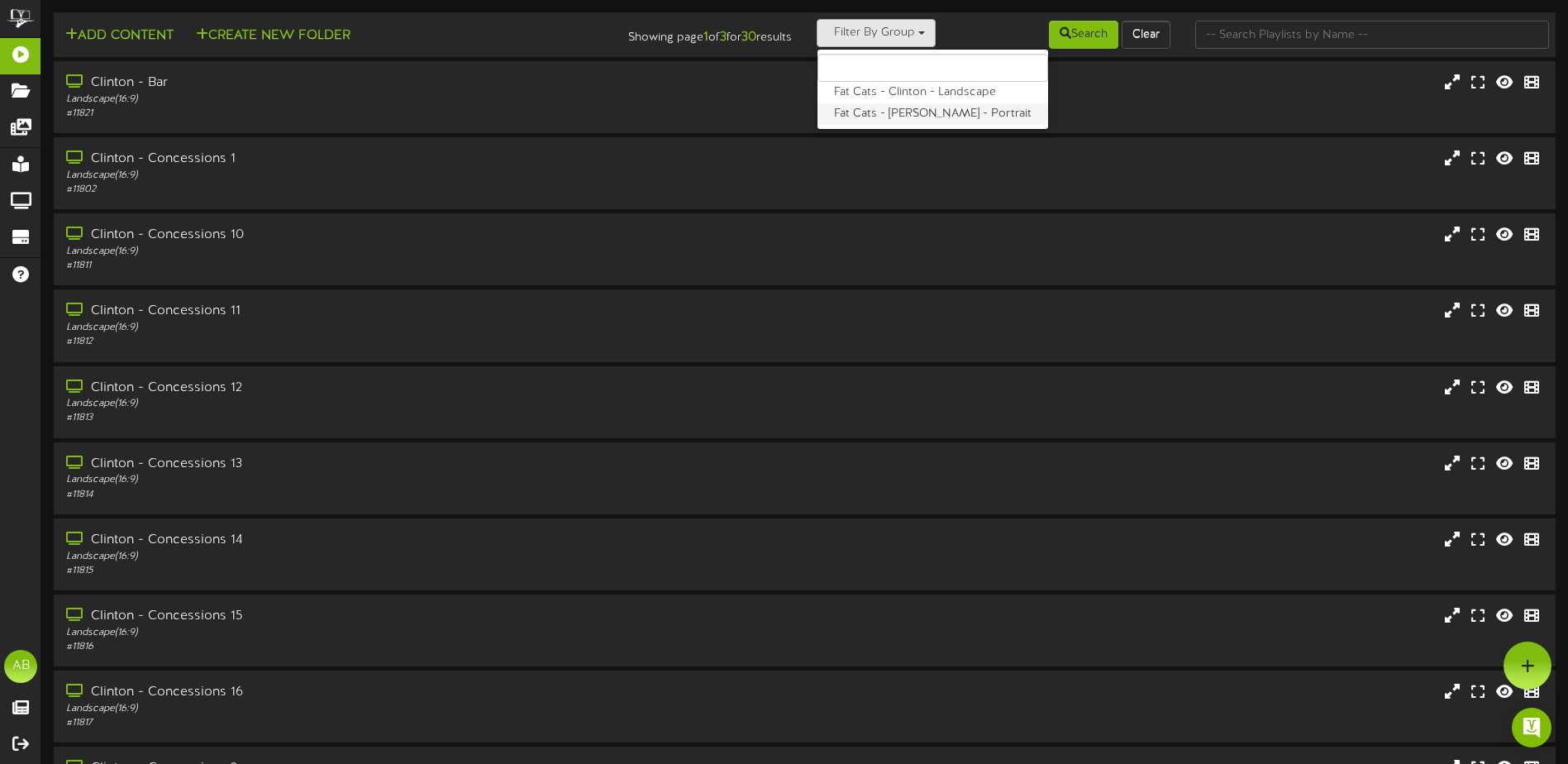
click at [889, 124] on label "Fat Cats - [PERSON_NAME] - Portrait" at bounding box center [932, 114] width 230 height 22
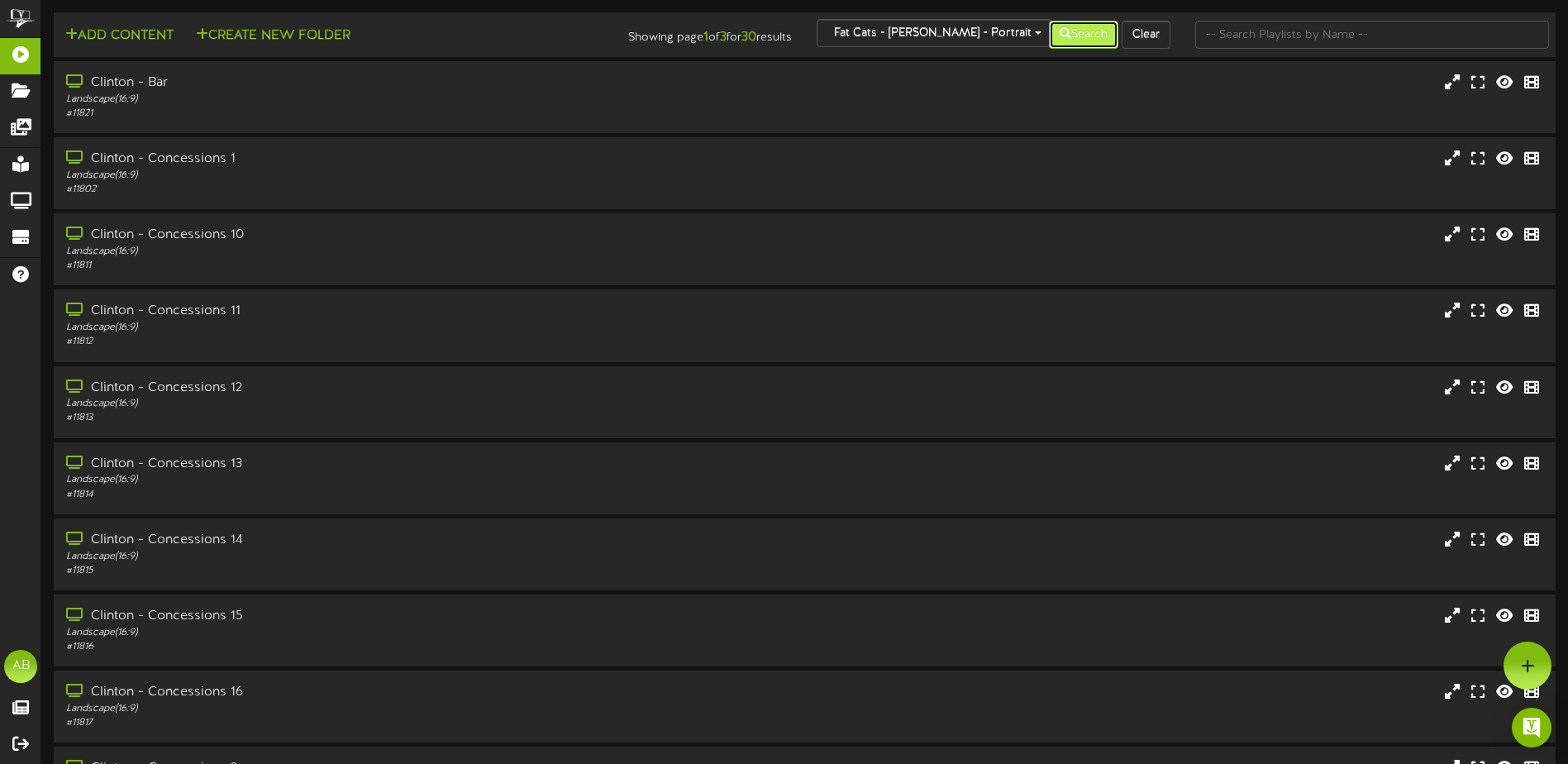
click at [1111, 25] on button "Search" at bounding box center [1084, 35] width 69 height 28
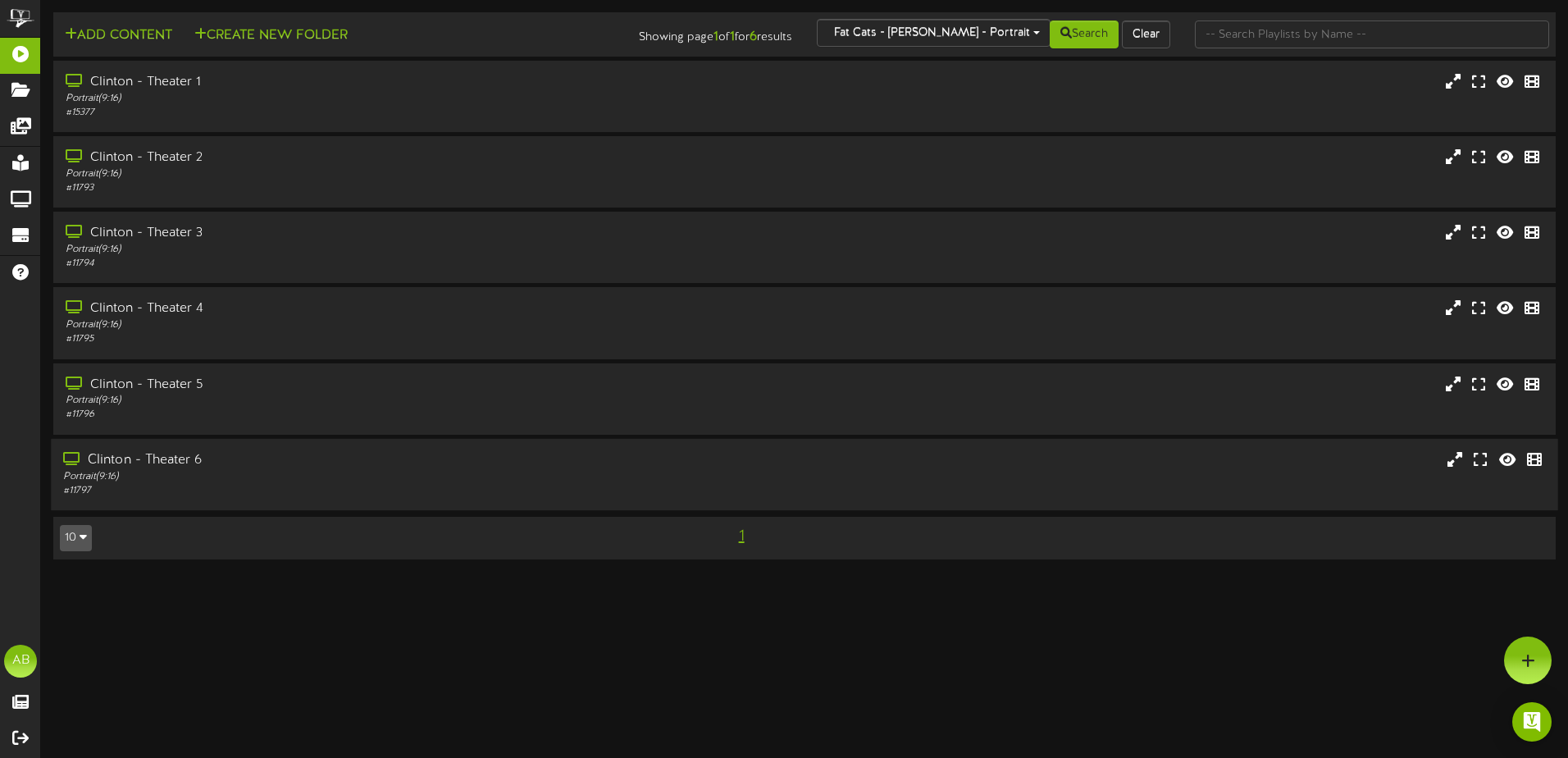
click at [258, 484] on div "# 11797" at bounding box center [365, 490] width 604 height 14
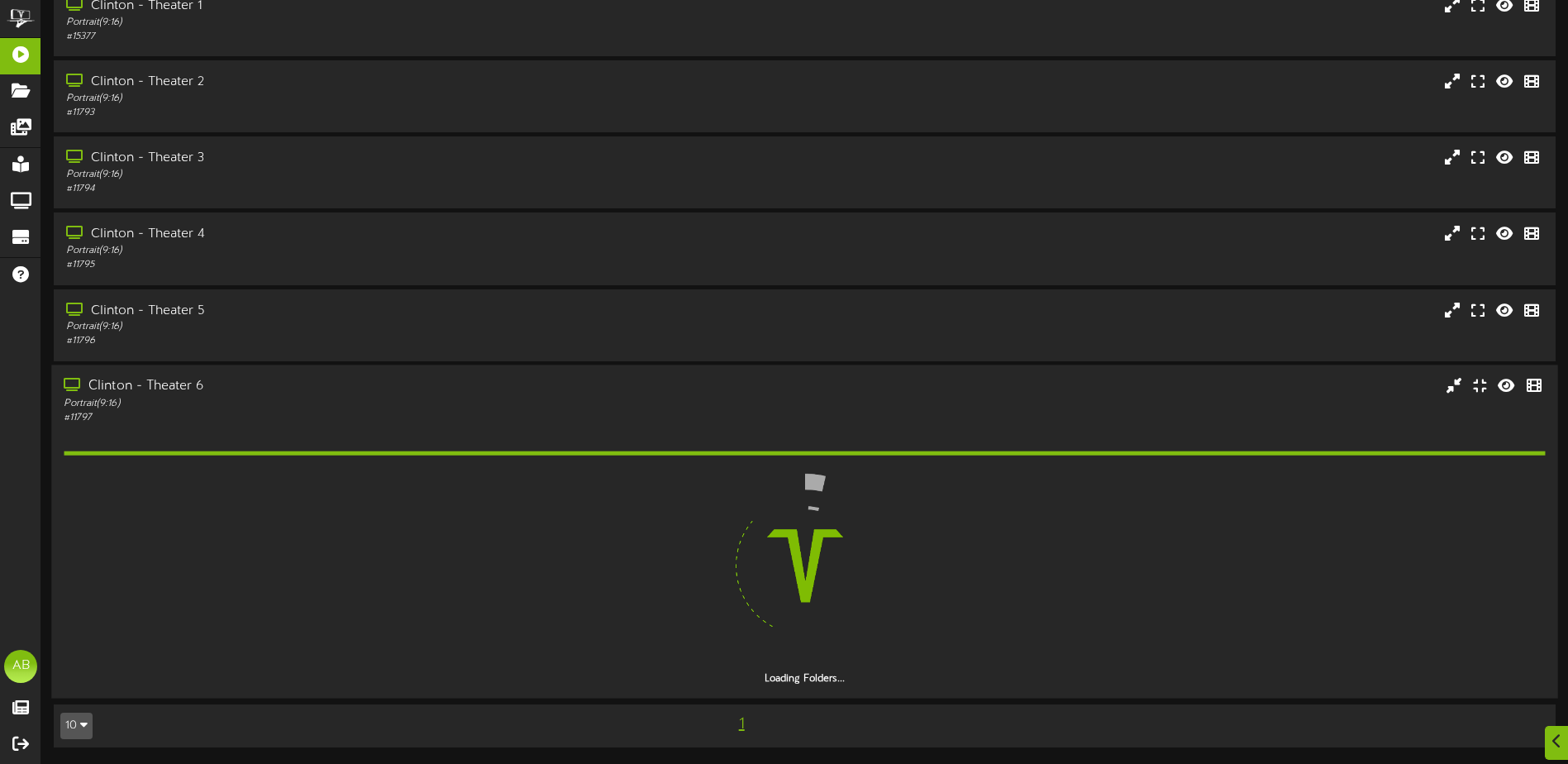
scroll to position [29, 0]
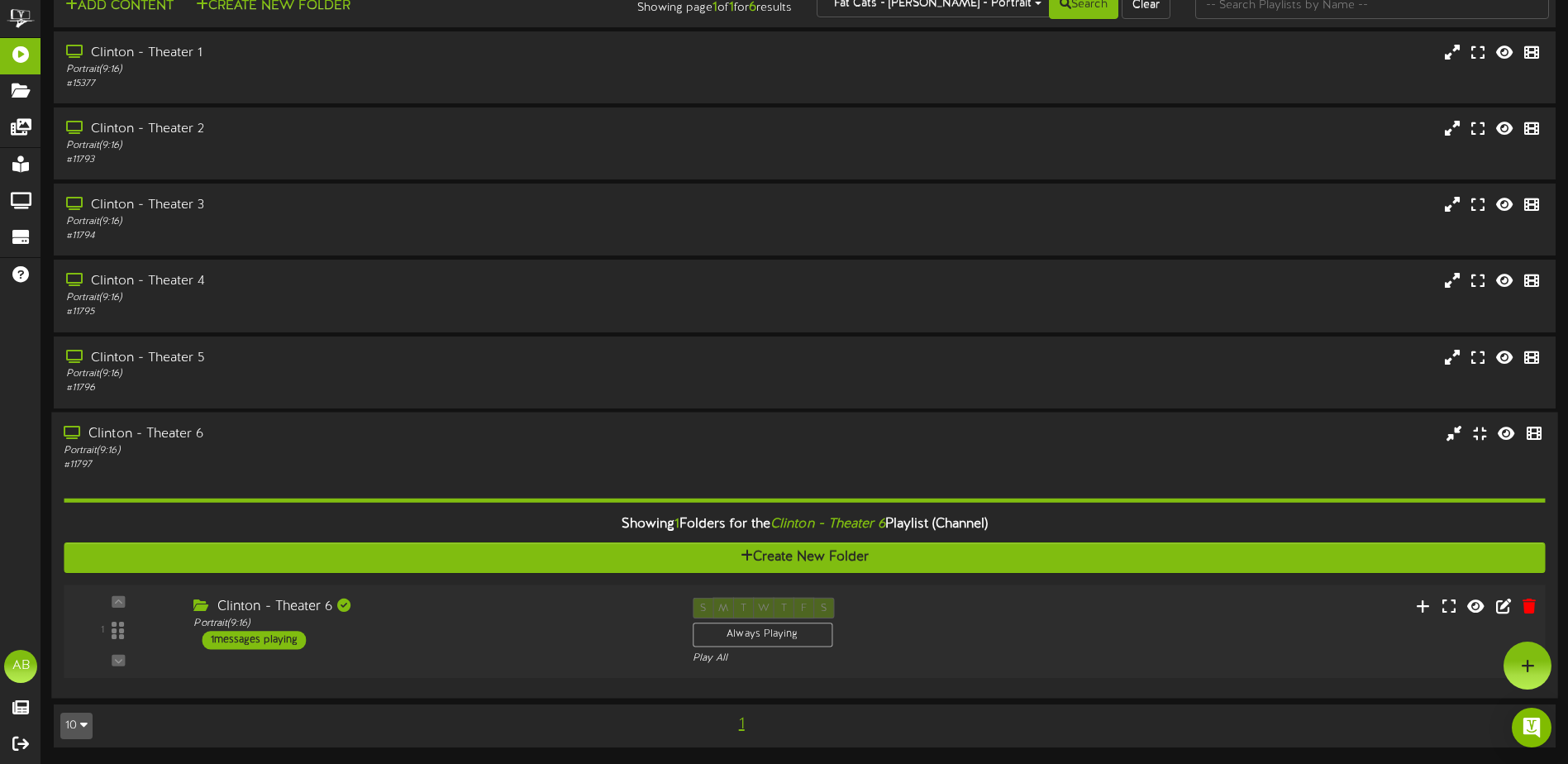
click at [449, 620] on div "Portrait ( 9:16 )" at bounding box center [430, 623] width 474 height 14
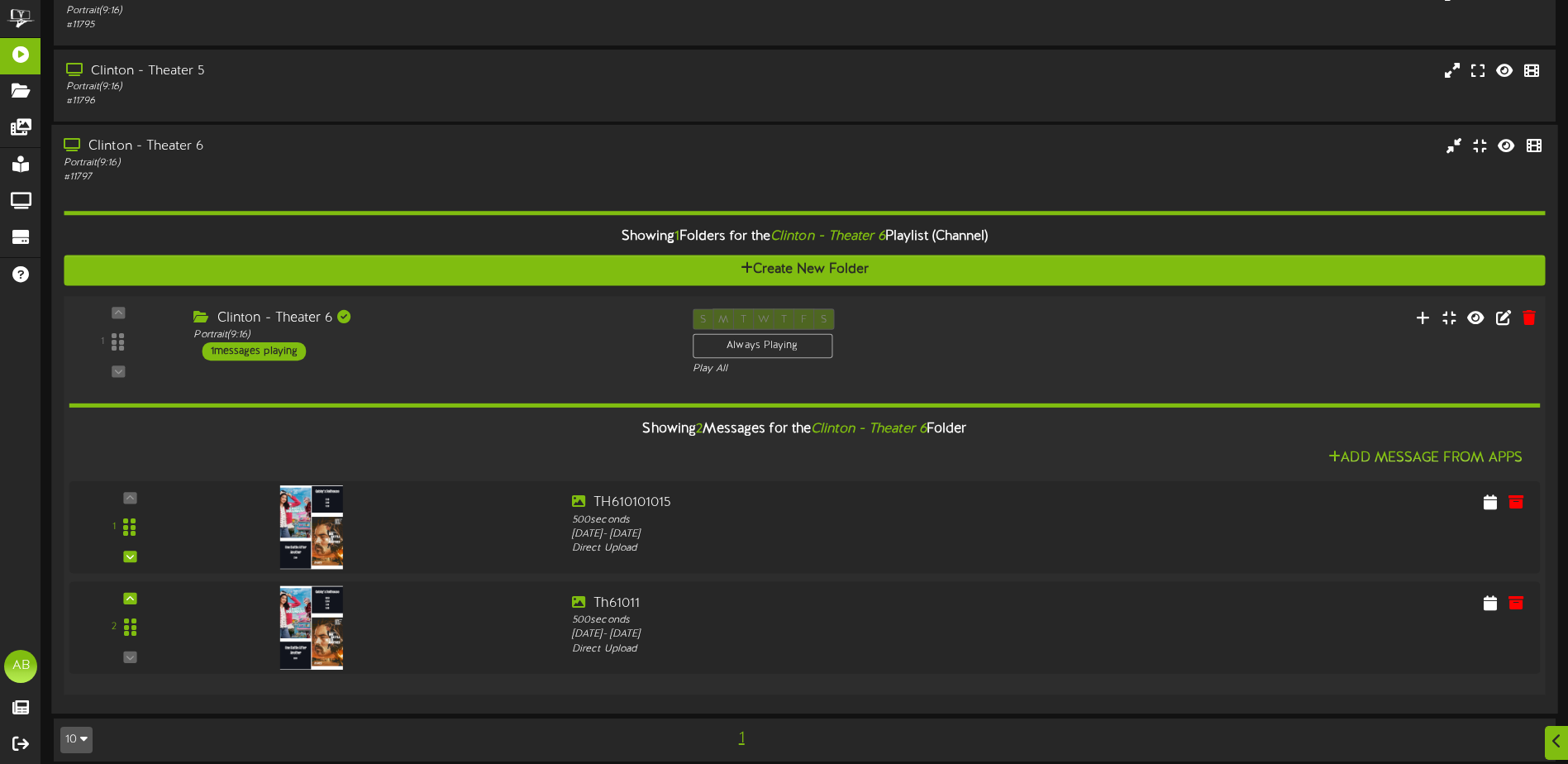
scroll to position [331, 0]
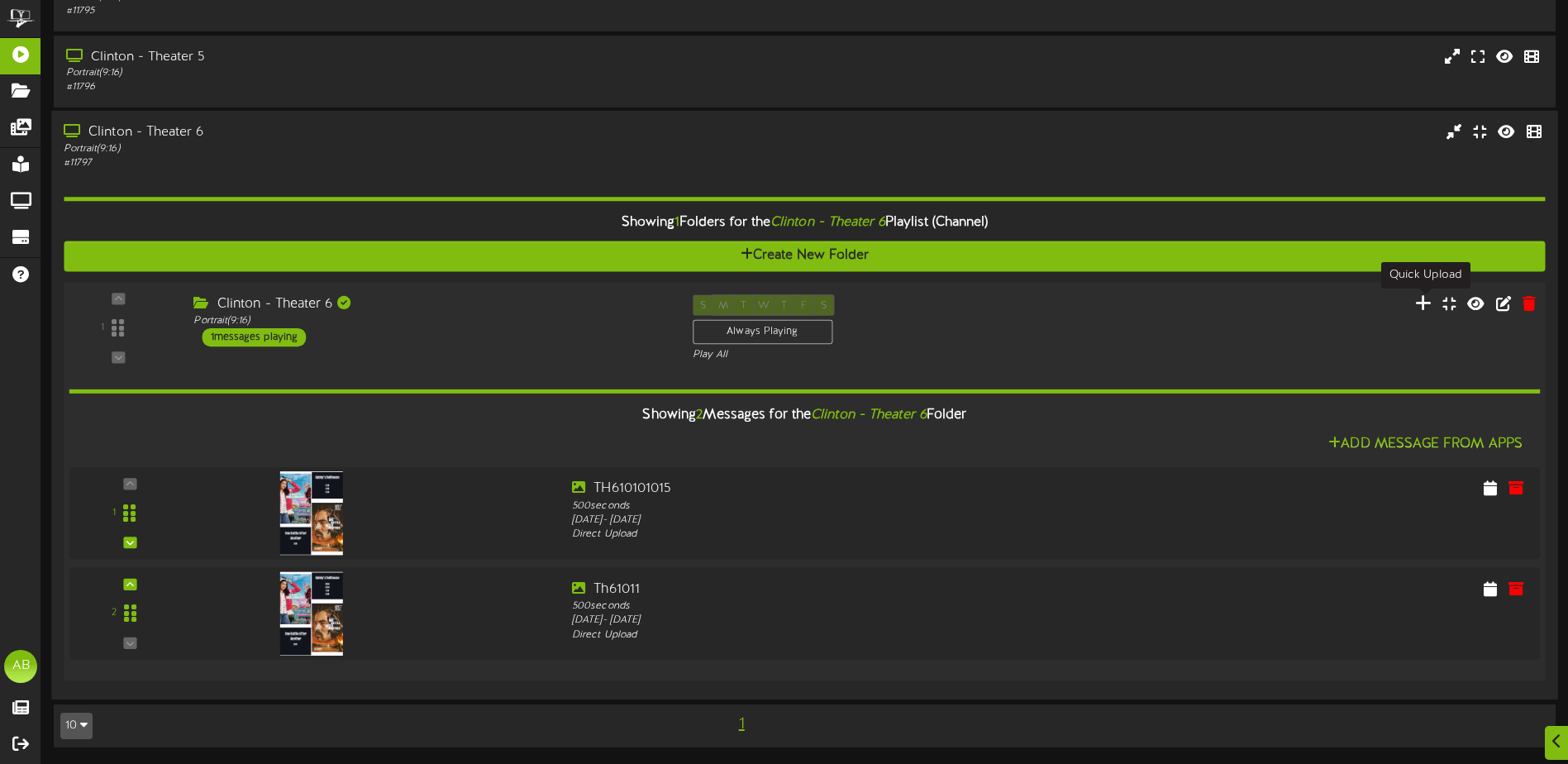
click at [1426, 306] on icon at bounding box center [1424, 301] width 17 height 18
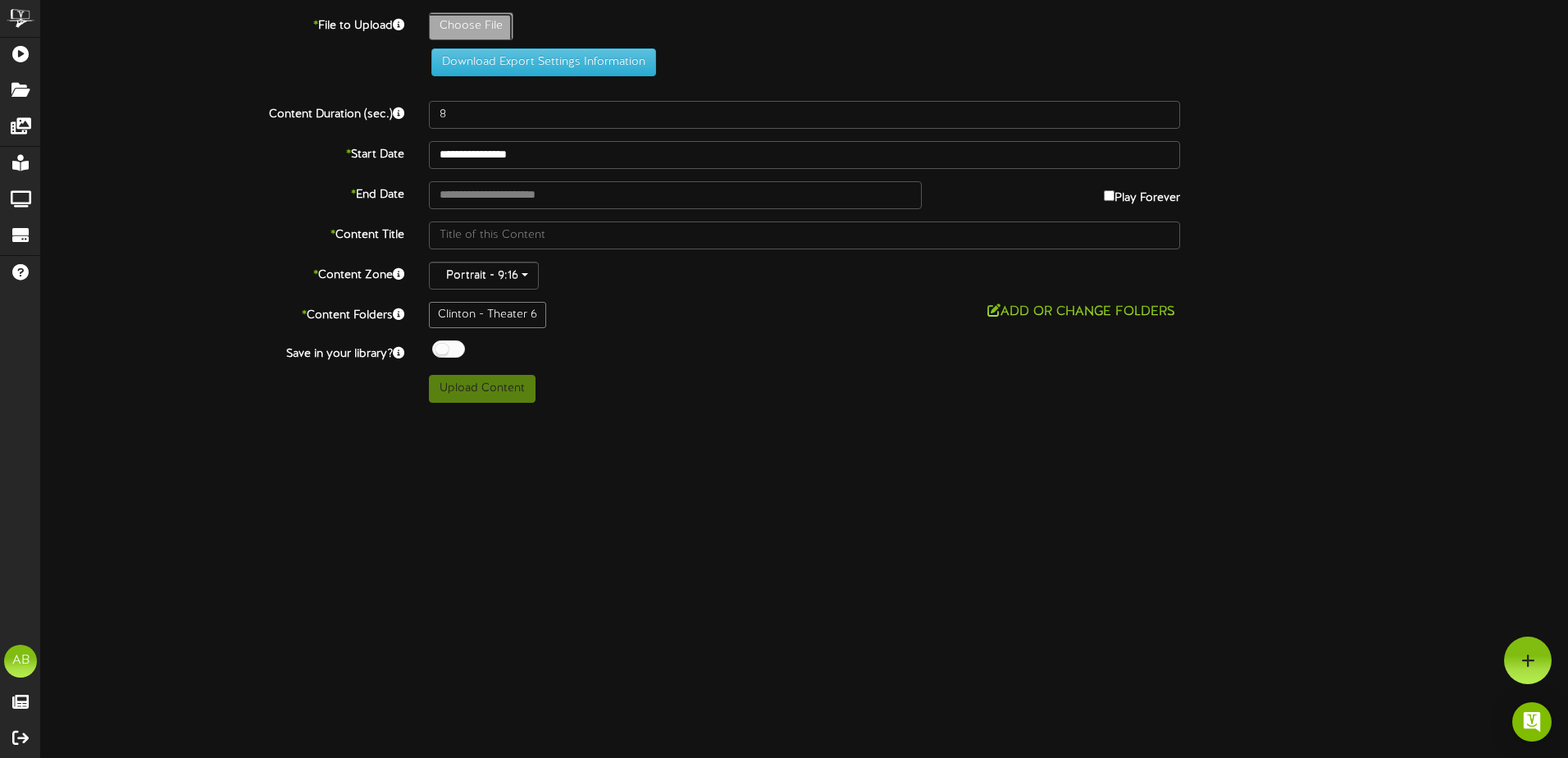
type input "**********"
type input "TH610101015"
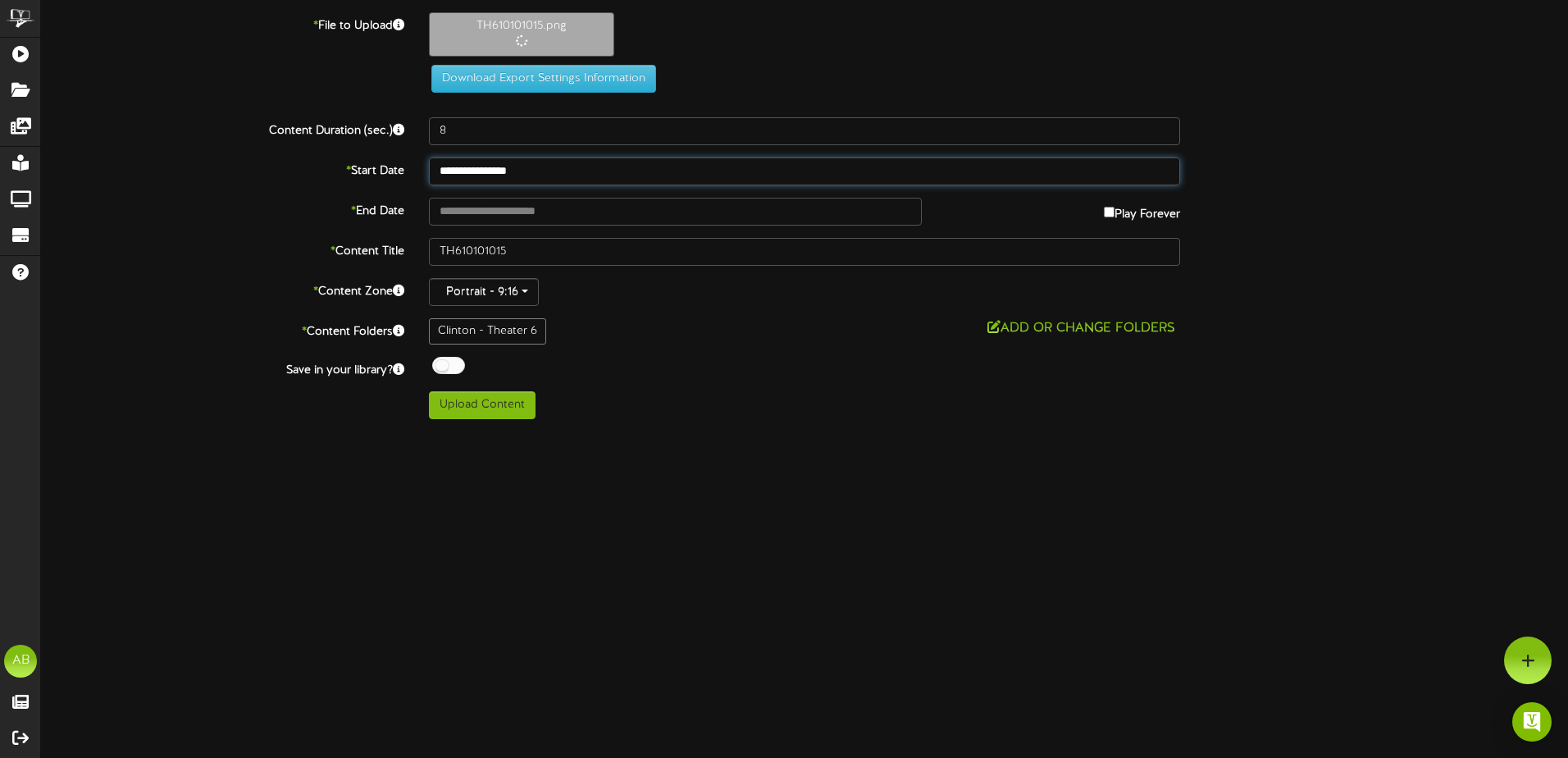
click at [515, 168] on input "**********" at bounding box center [804, 171] width 752 height 28
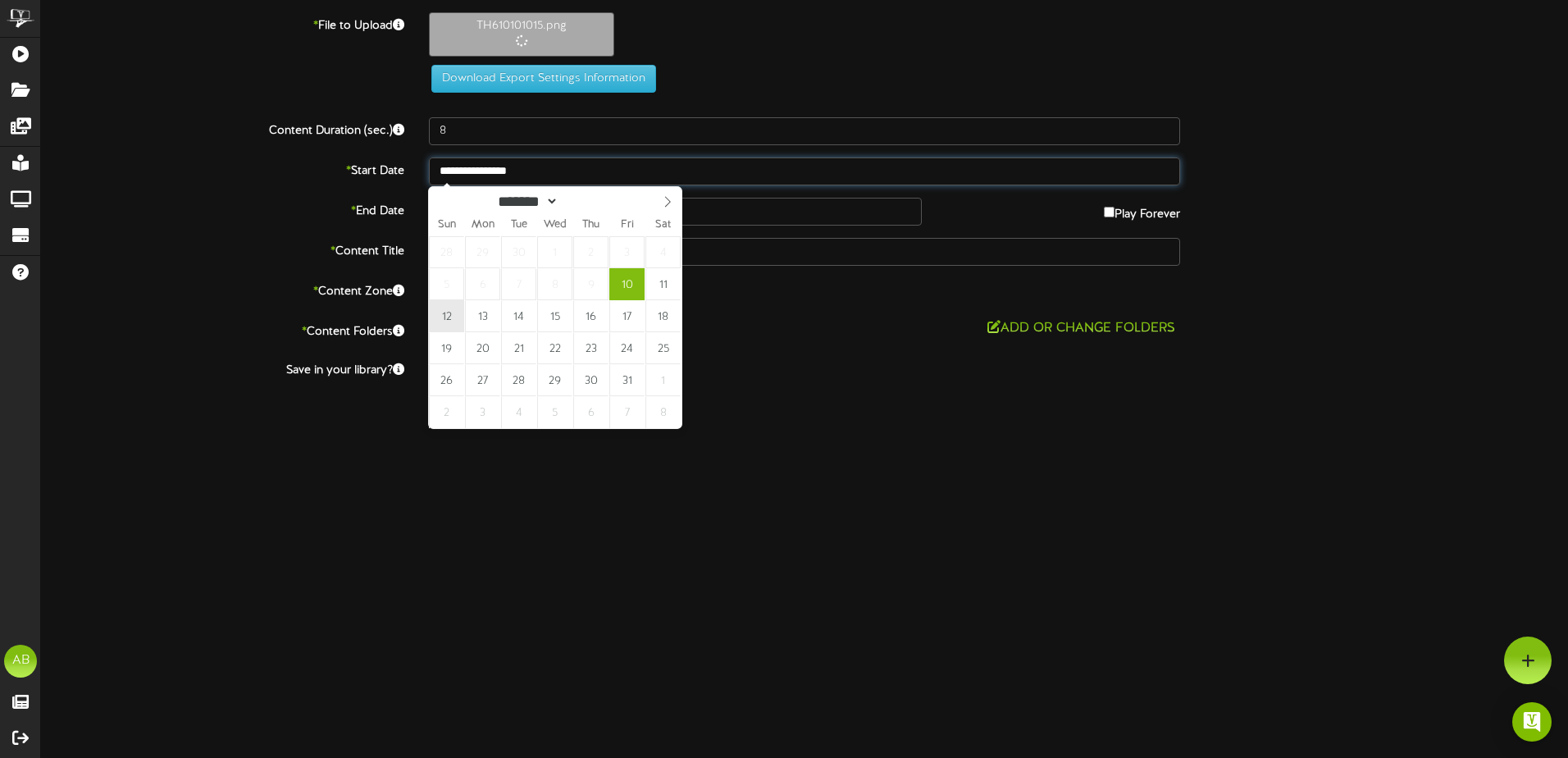
type input "**********"
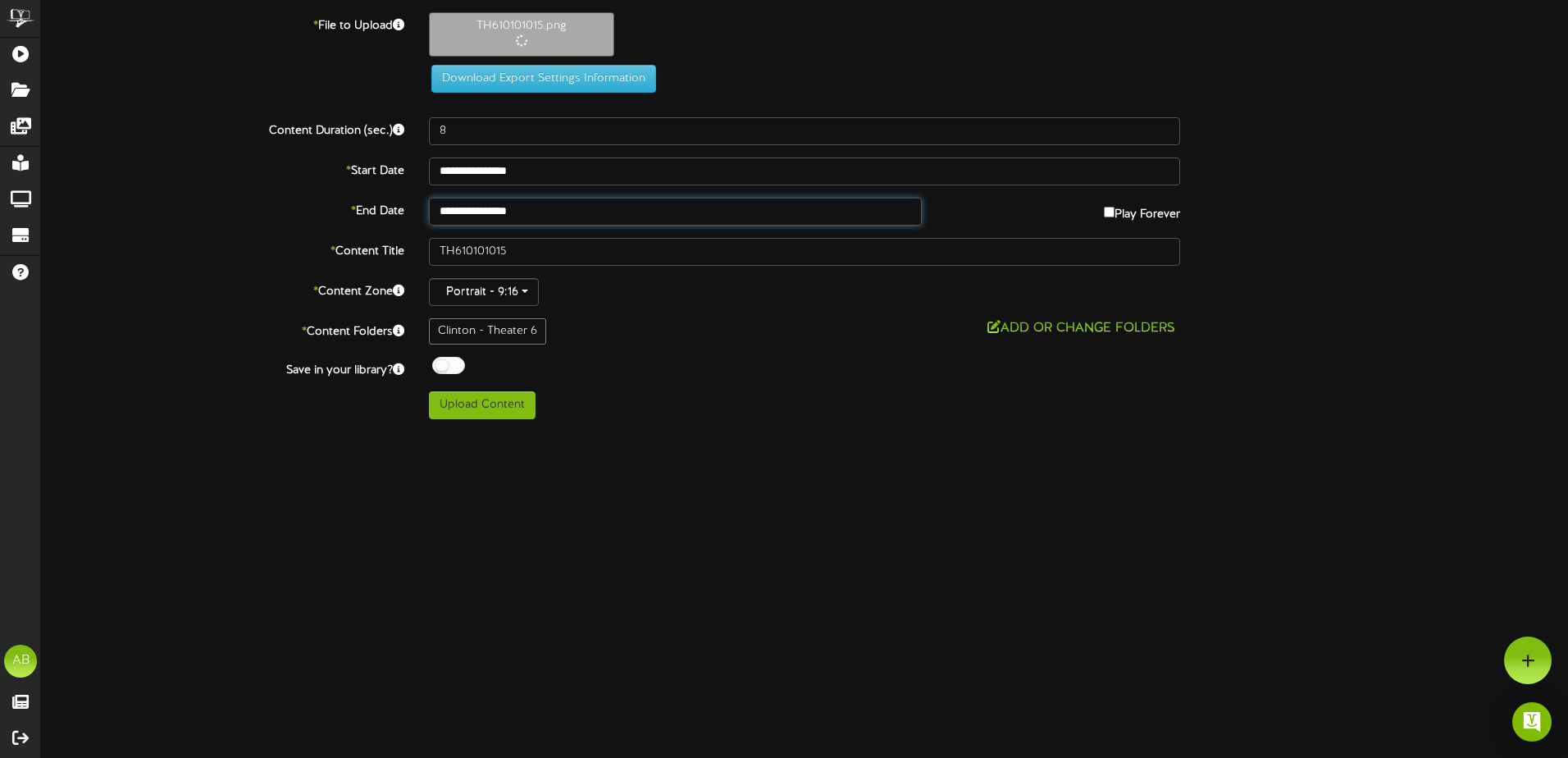
click at [511, 211] on input "**********" at bounding box center [675, 212] width 493 height 28
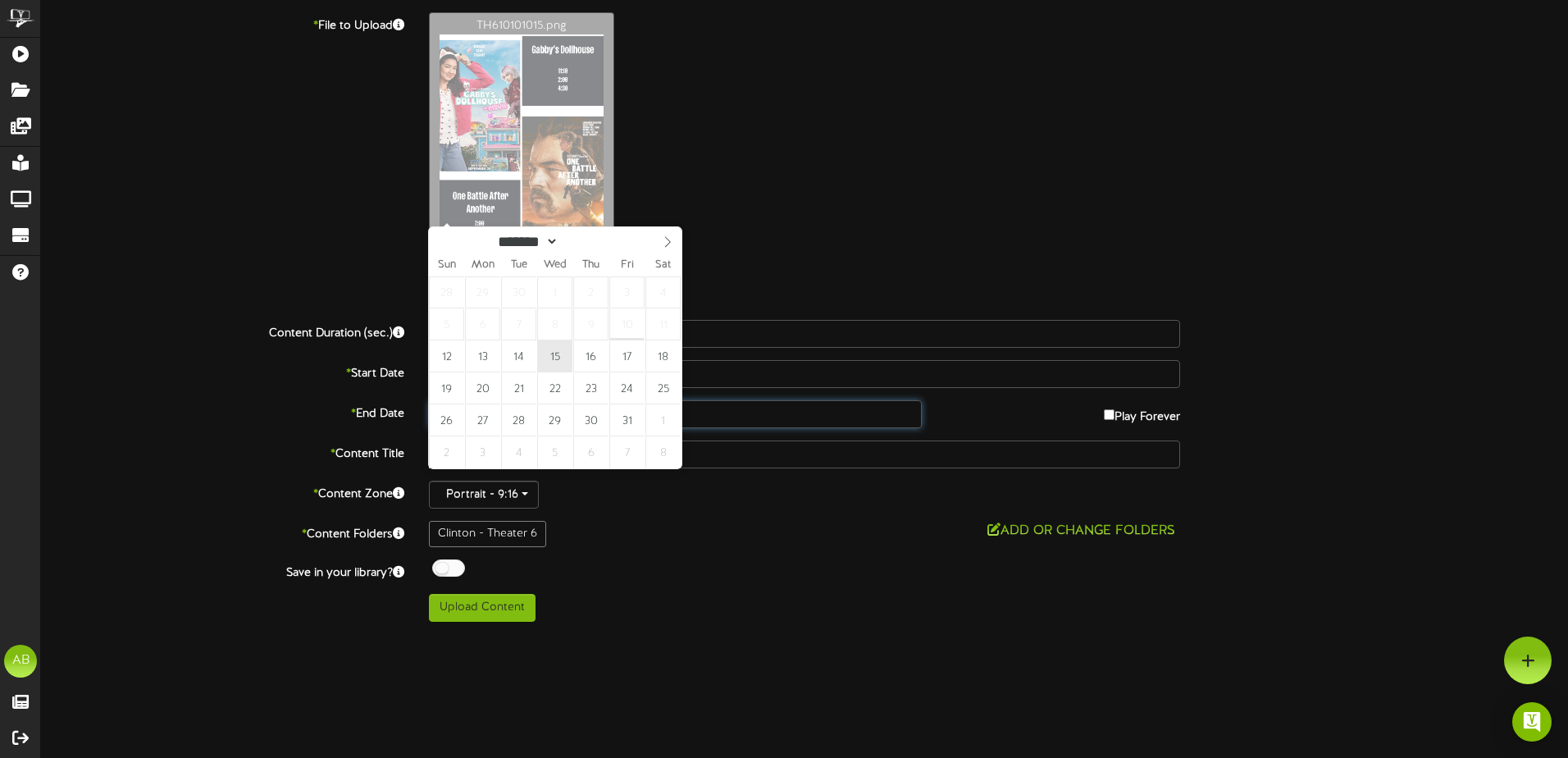
type input "**********"
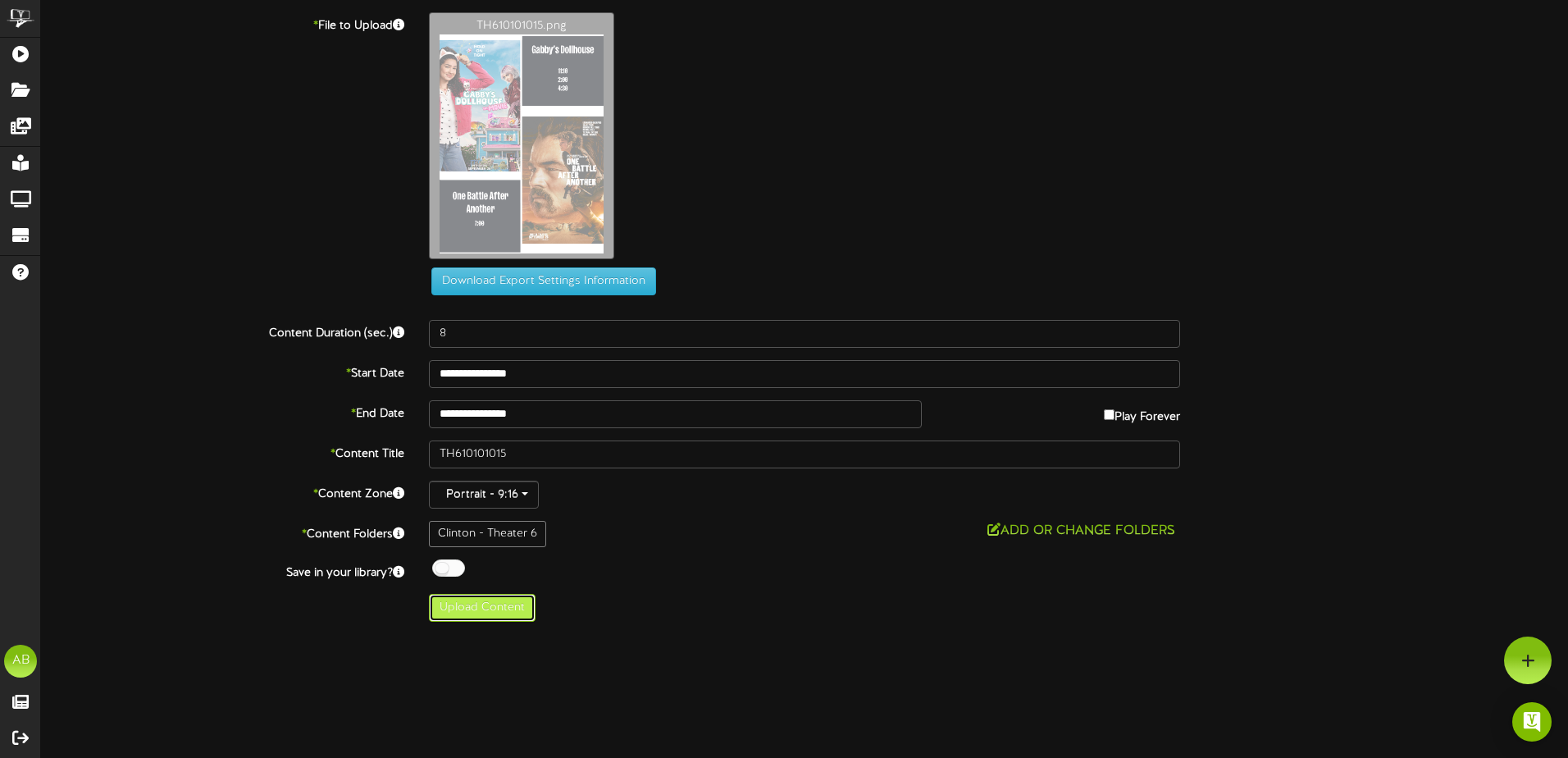
click at [515, 599] on button "Upload Content" at bounding box center [482, 608] width 106 height 28
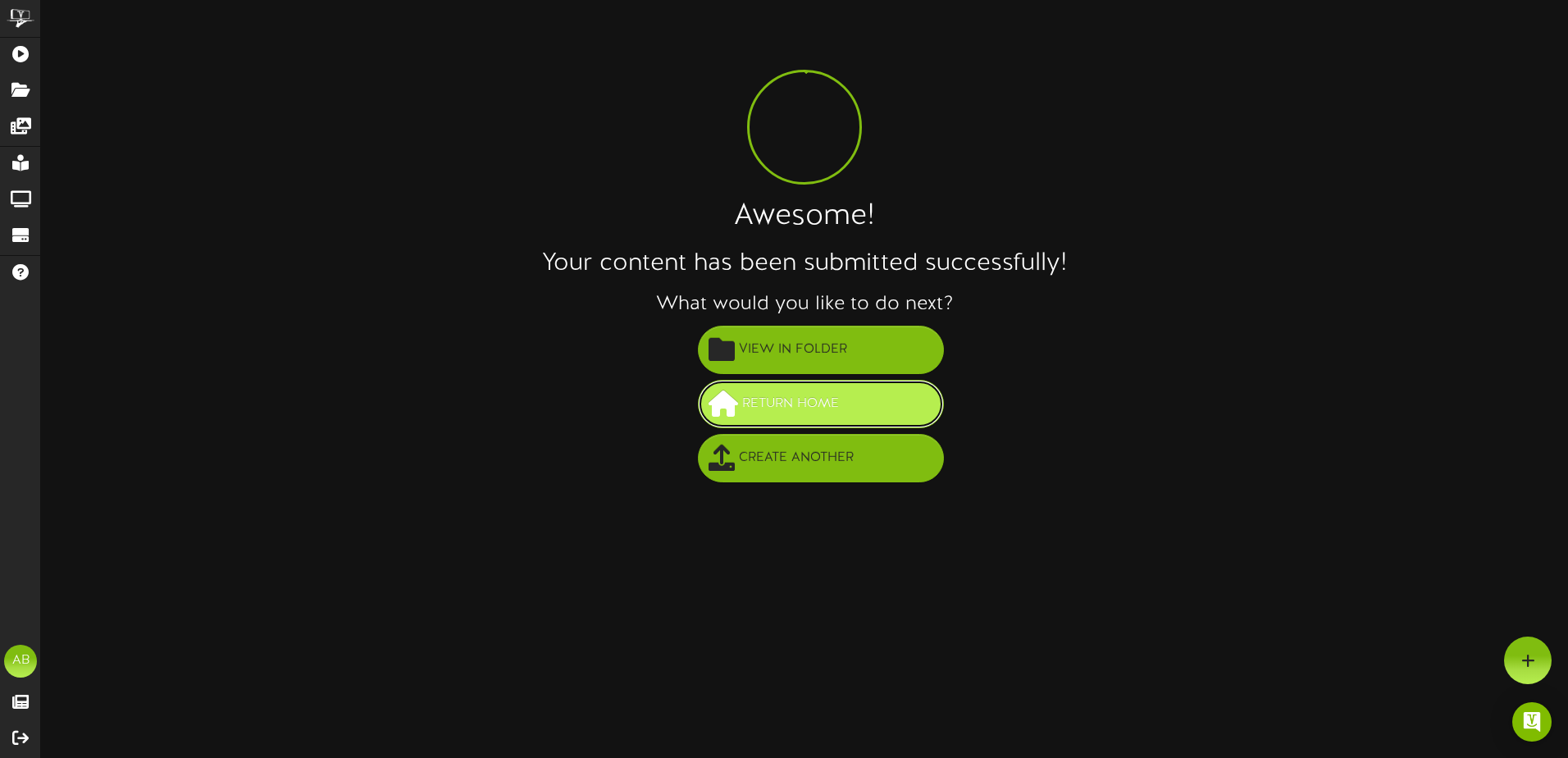
click at [803, 418] on button "Return Home" at bounding box center [821, 403] width 246 height 48
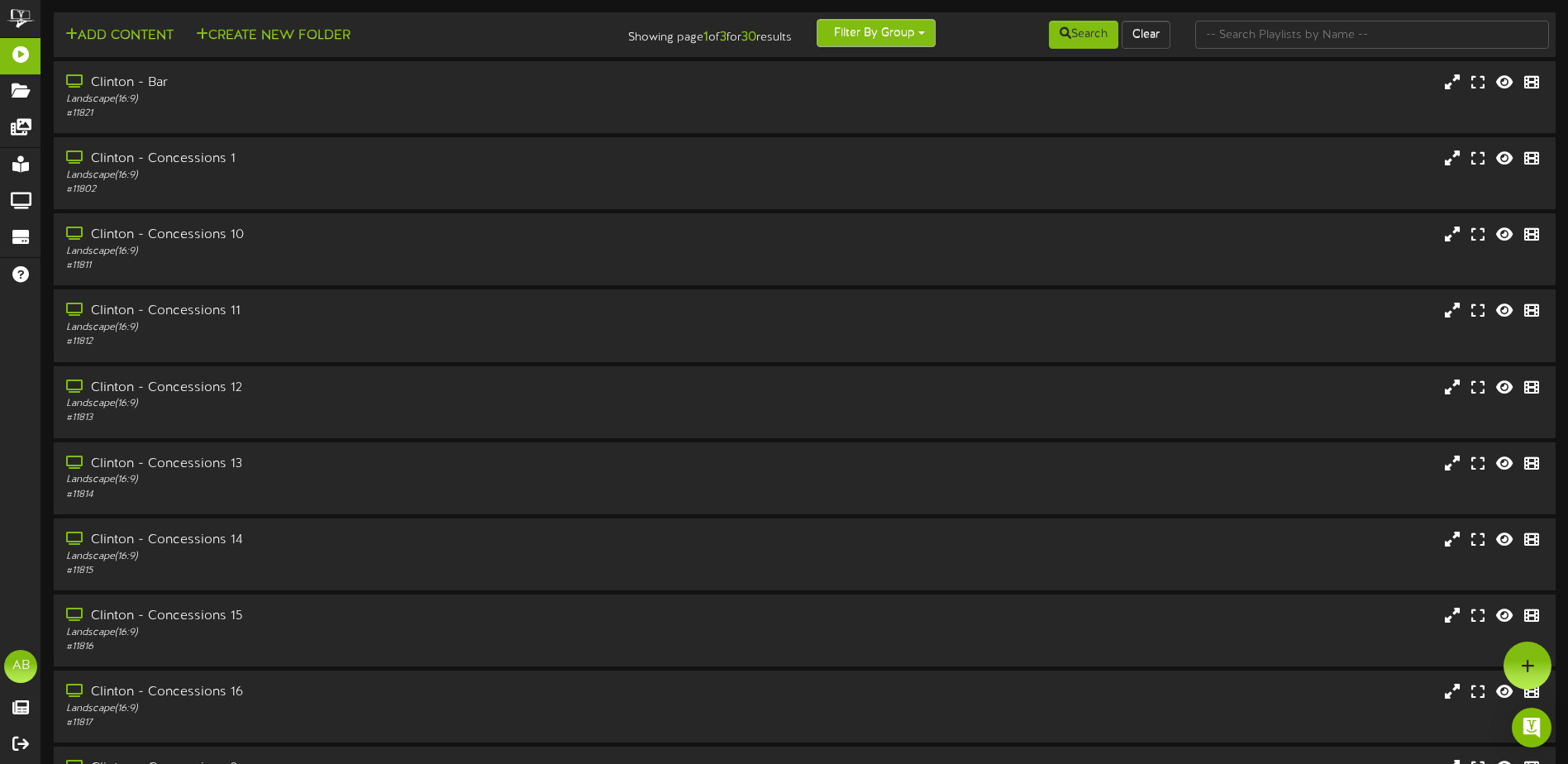
click at [899, 30] on button "Filter By Group" at bounding box center [877, 33] width 119 height 28
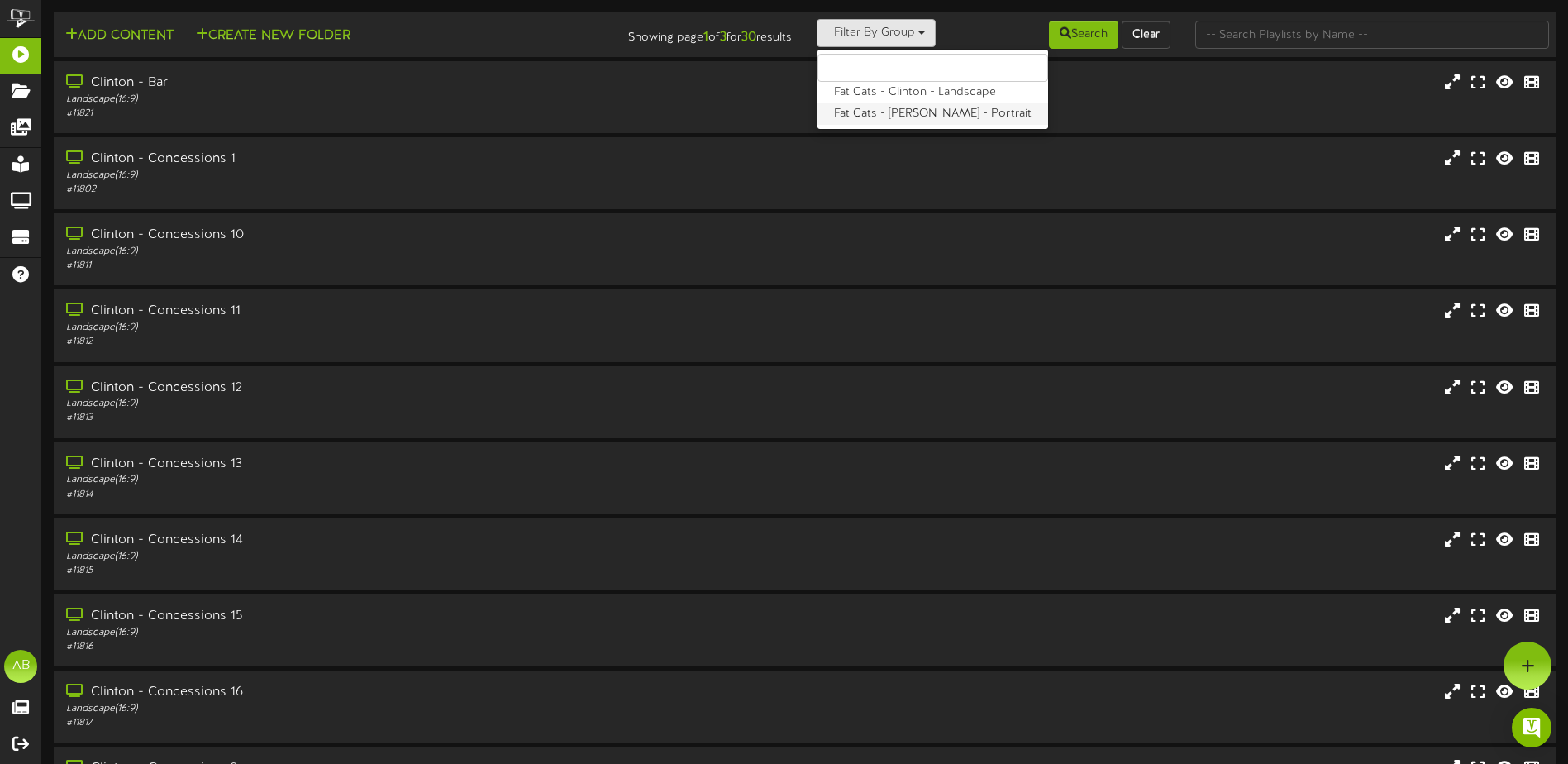
click at [882, 112] on label "Fat Cats - [PERSON_NAME] - Portrait" at bounding box center [932, 114] width 230 height 22
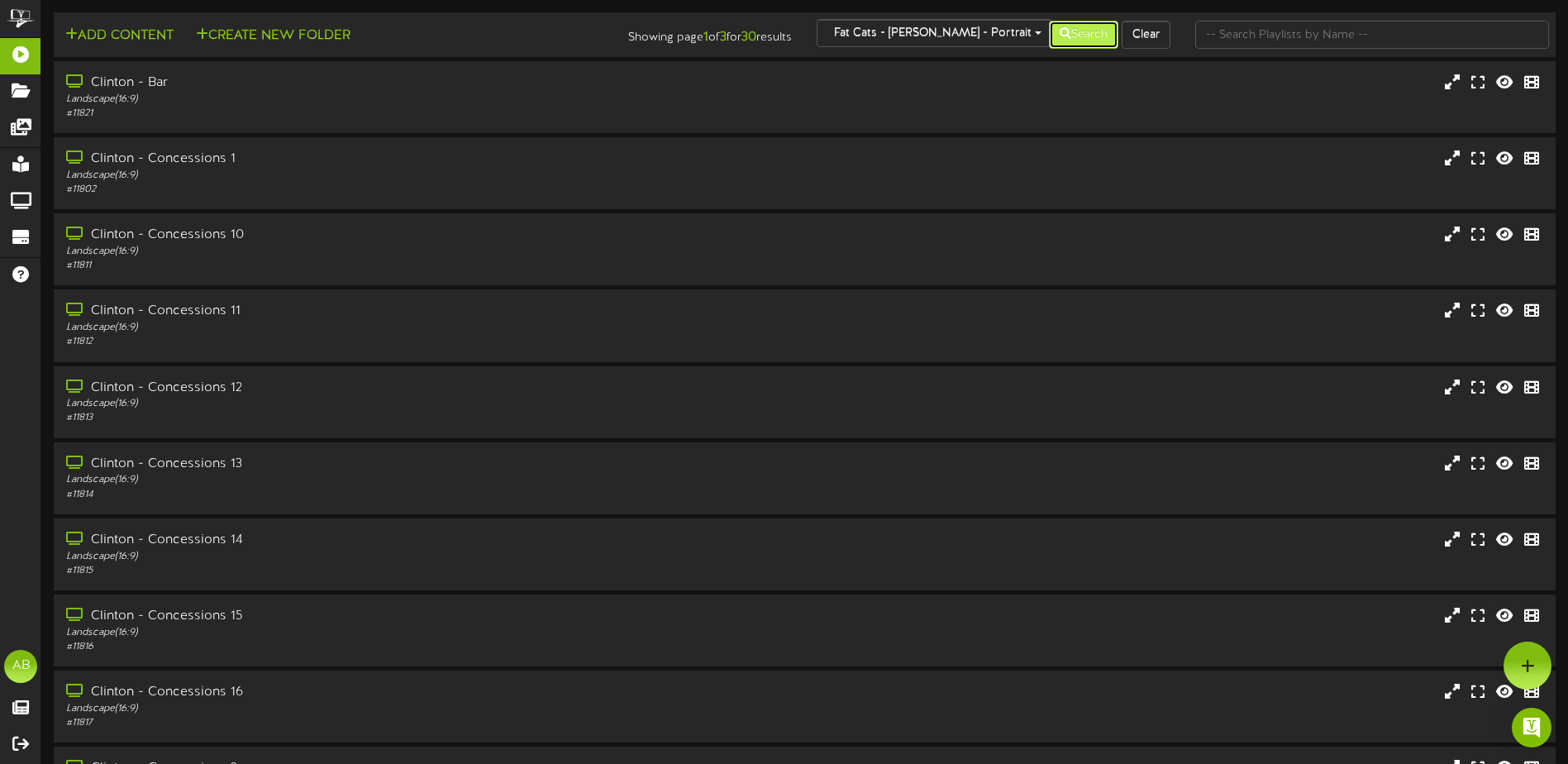
click at [1066, 37] on icon at bounding box center [1066, 33] width 11 height 11
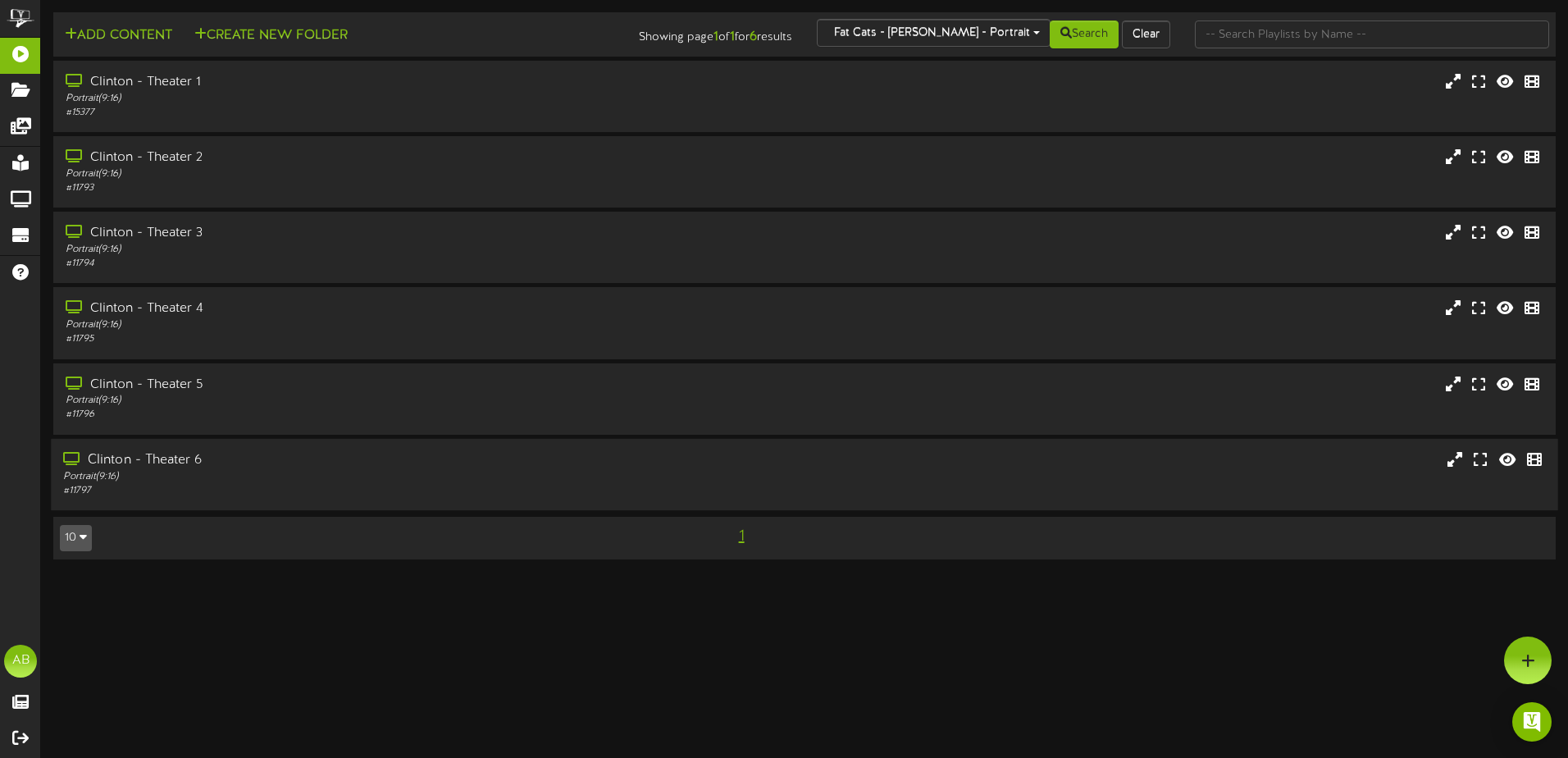
click at [260, 478] on div "Portrait ( 9:16 )" at bounding box center [365, 476] width 604 height 14
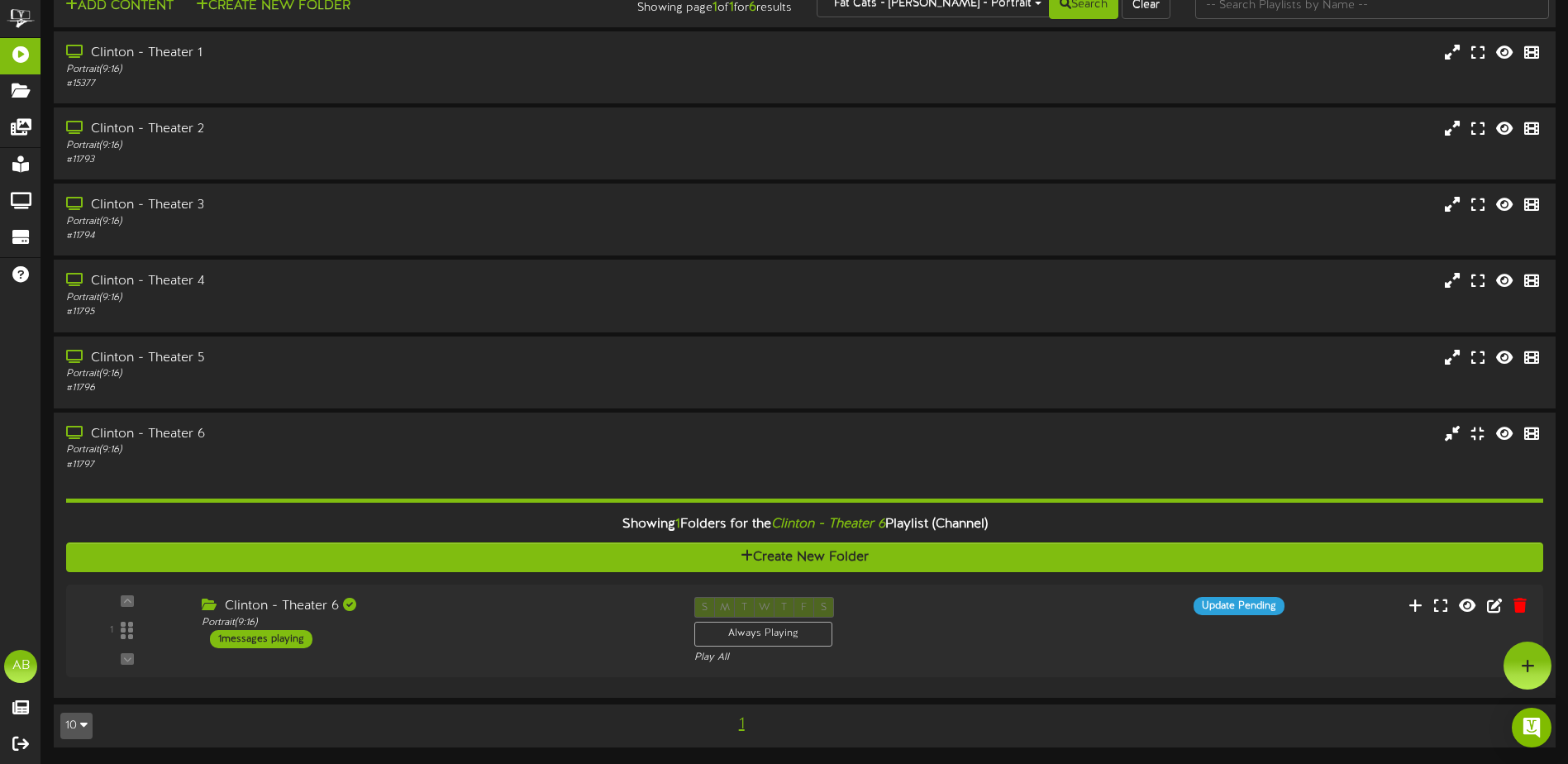
scroll to position [29, 0]
click at [559, 626] on div "Portrait ( 9:16 )" at bounding box center [430, 623] width 474 height 14
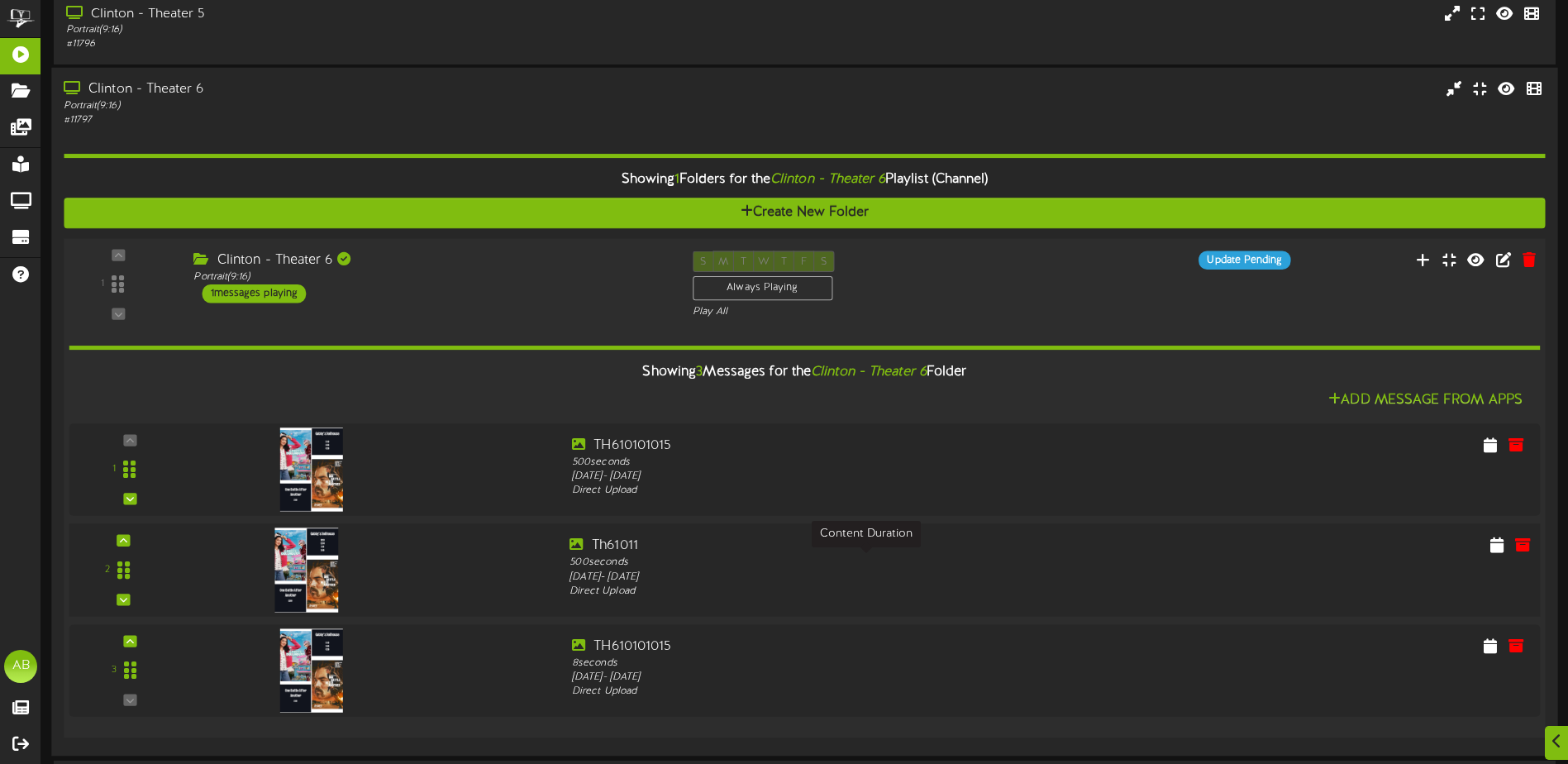
scroll to position [429, 0]
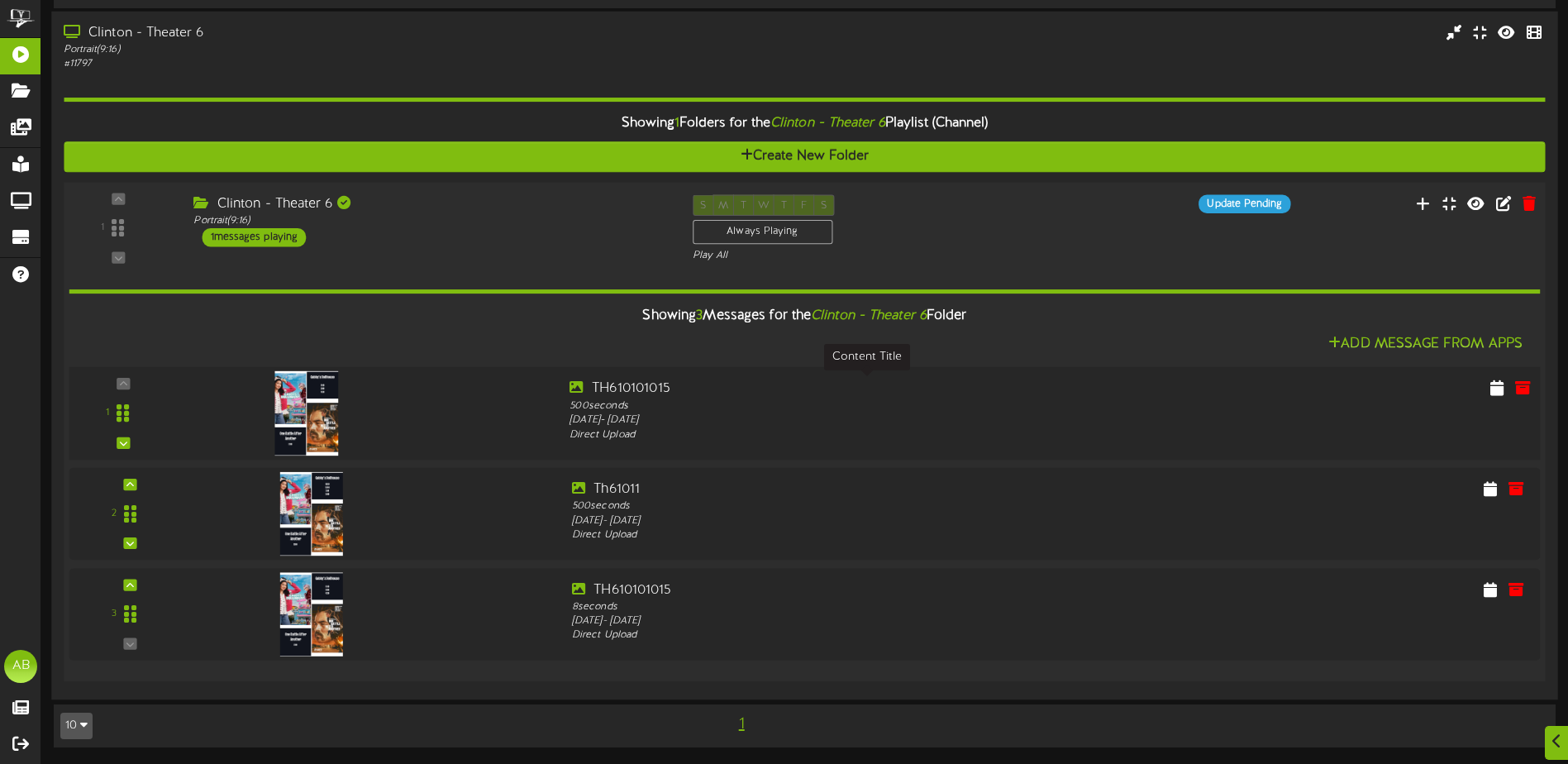
click at [799, 393] on div "TH610101015" at bounding box center [866, 388] width 593 height 19
click at [1489, 390] on icon at bounding box center [1496, 387] width 16 height 18
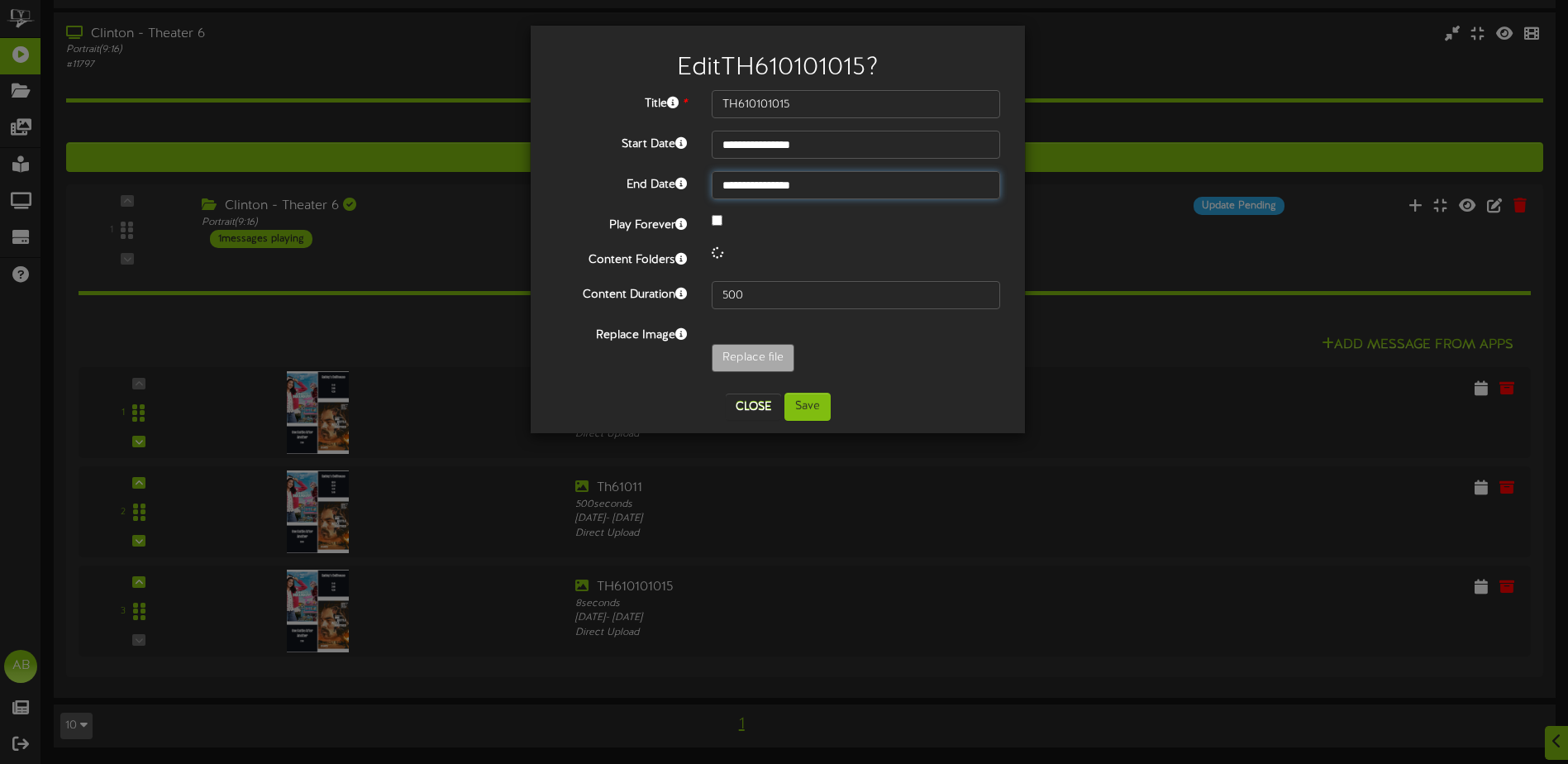
click at [783, 190] on input "**********" at bounding box center [856, 186] width 288 height 28
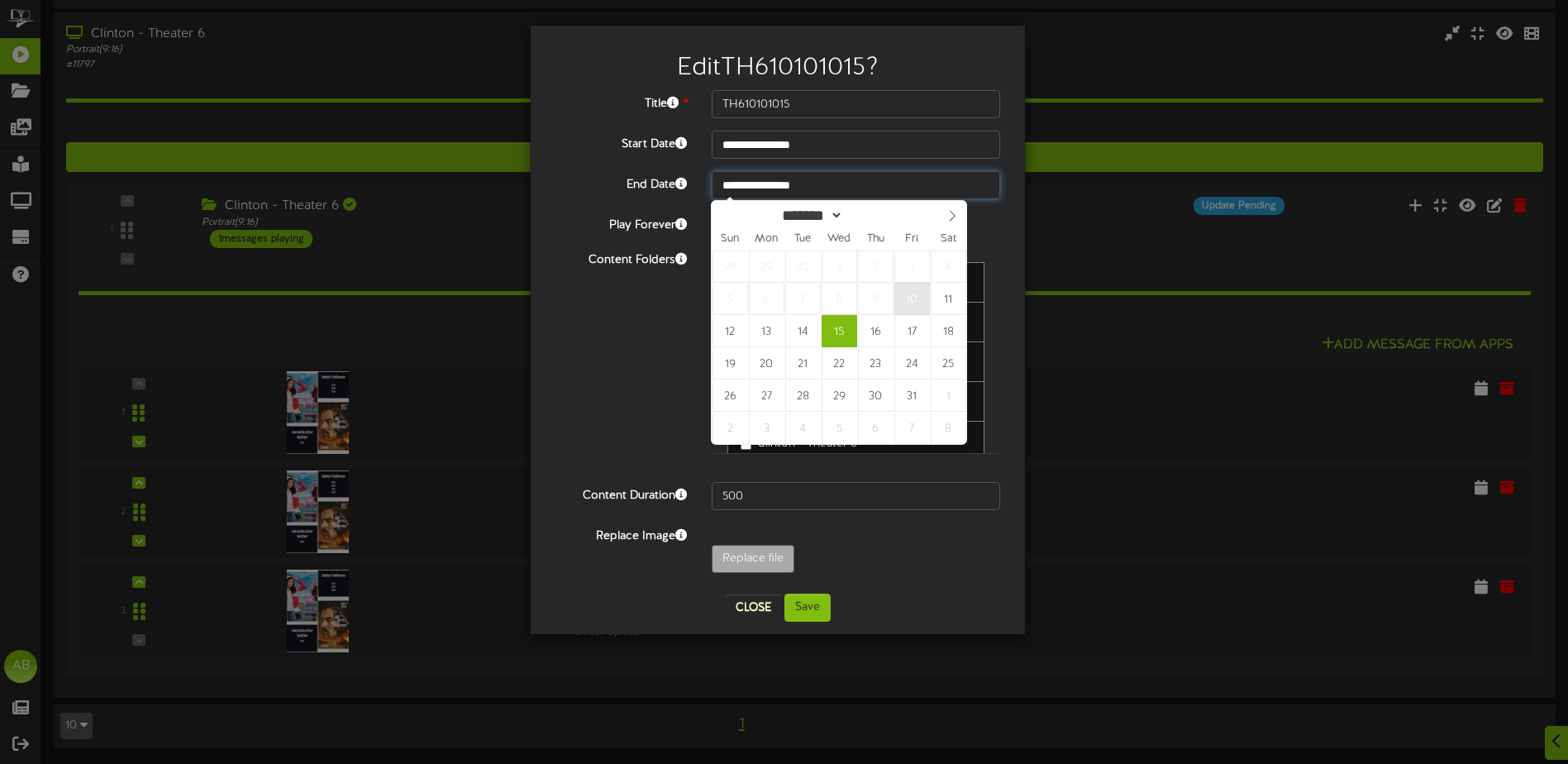
type input "**********"
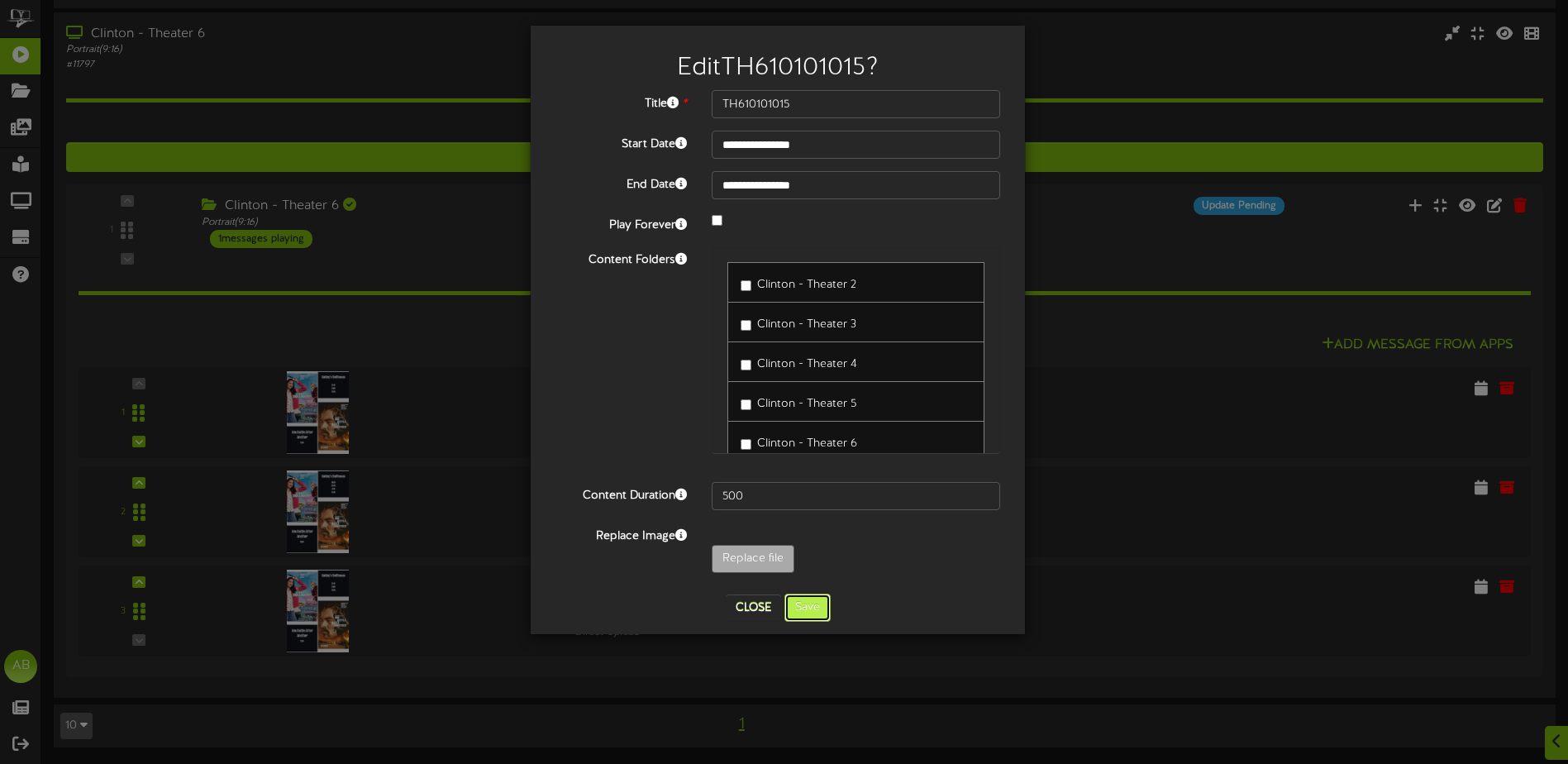
click at [794, 611] on button "Save" at bounding box center [808, 608] width 46 height 28
